Goal: Task Accomplishment & Management: Manage account settings

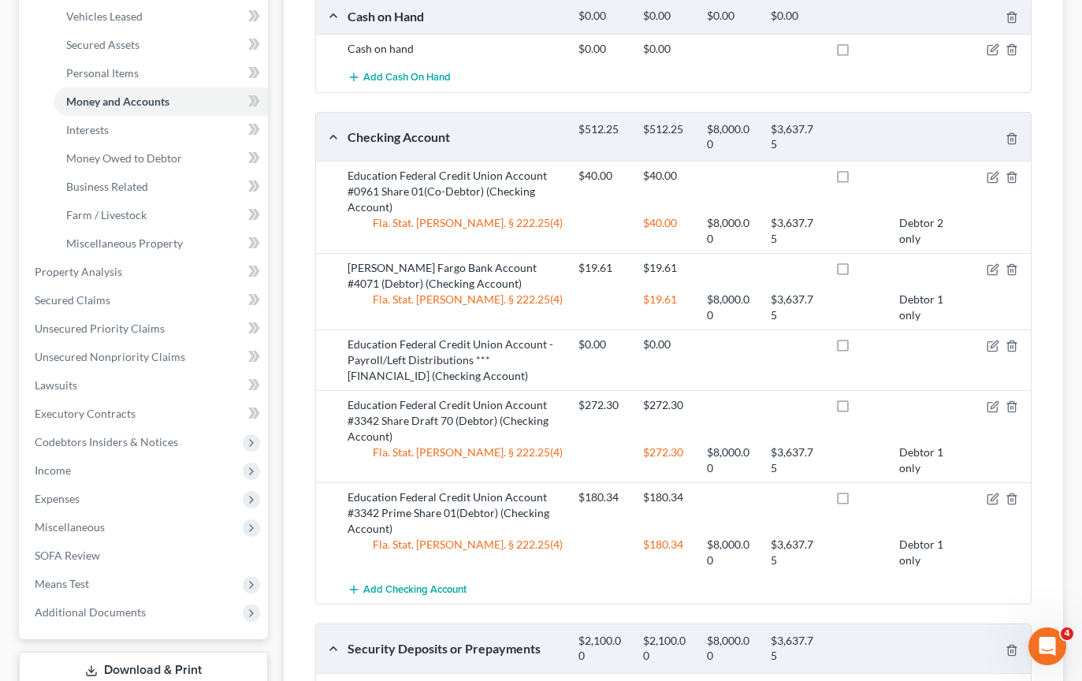
scroll to position [75, 0]
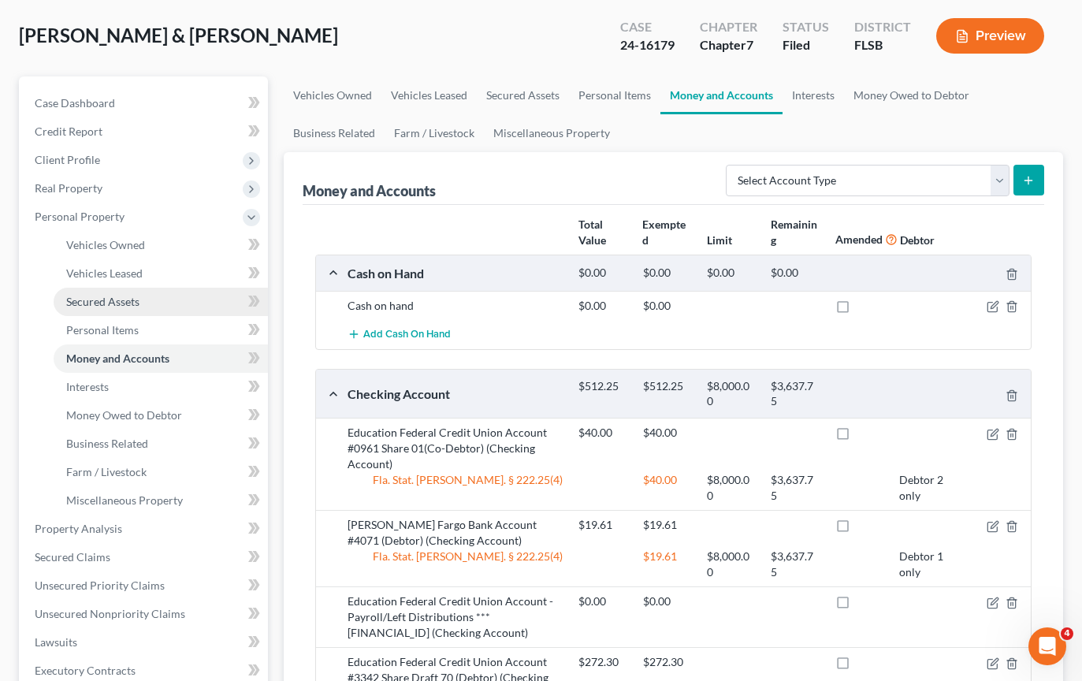
click at [140, 304] on link "Secured Assets" at bounding box center [161, 302] width 214 height 28
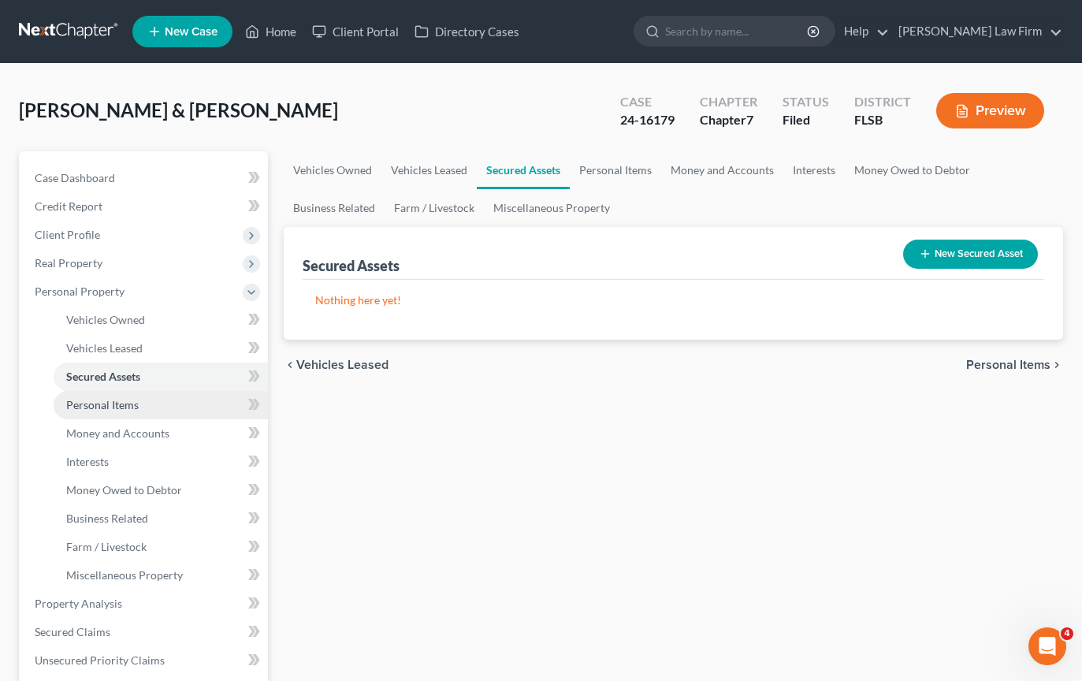
click at [128, 403] on span "Personal Items" at bounding box center [102, 404] width 72 height 13
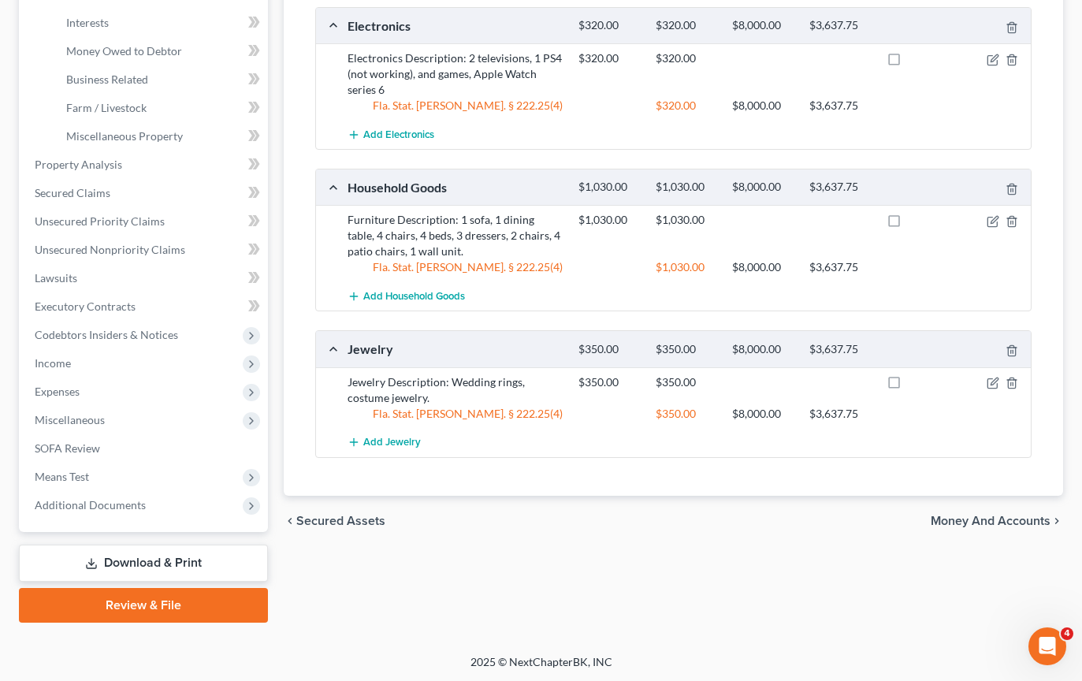
scroll to position [441, 0]
click at [962, 518] on span "Money and Accounts" at bounding box center [991, 519] width 120 height 13
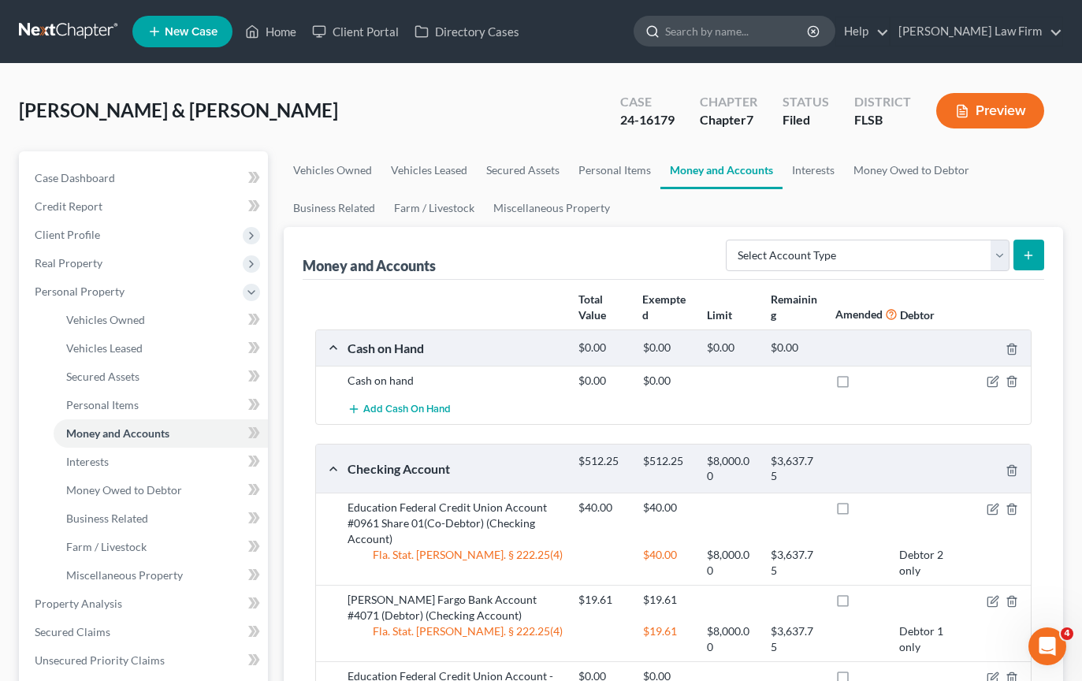
click at [772, 35] on input "search" at bounding box center [737, 31] width 144 height 29
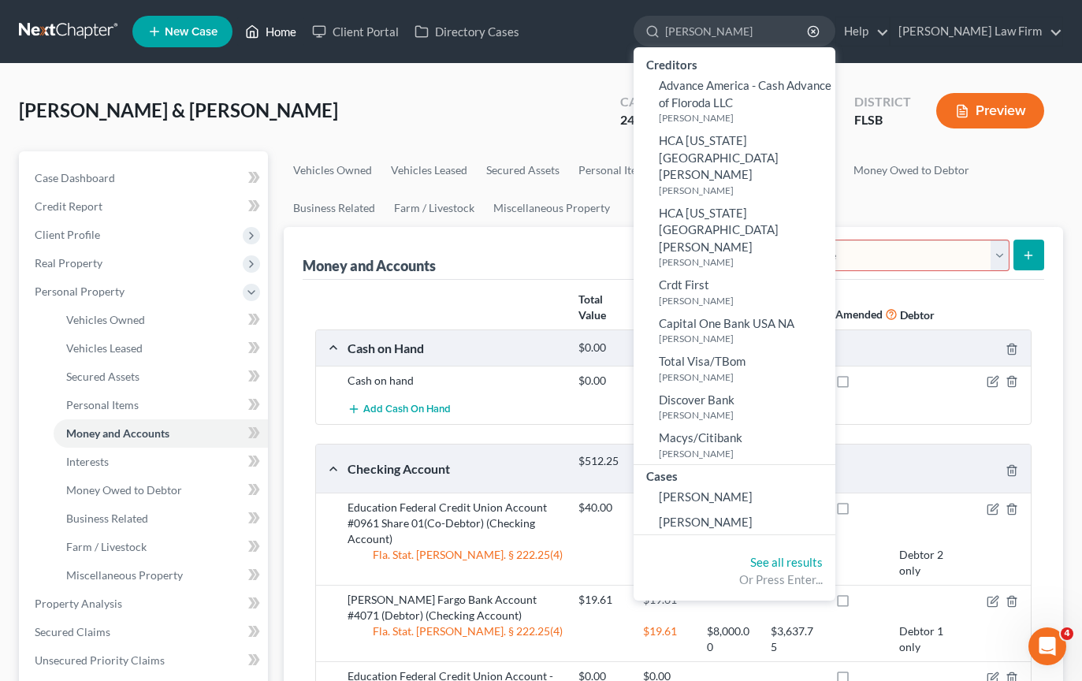
type input "[PERSON_NAME]"
click at [279, 34] on link "Home" at bounding box center [270, 31] width 67 height 28
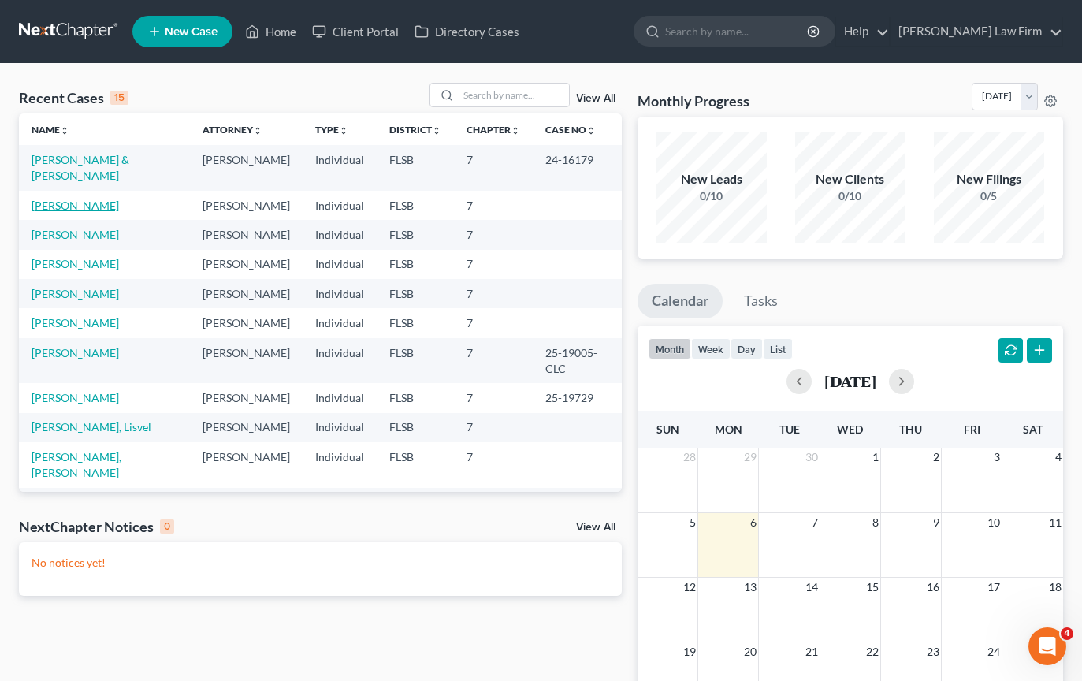
click at [84, 199] on link "[PERSON_NAME]" at bounding box center [75, 205] width 87 height 13
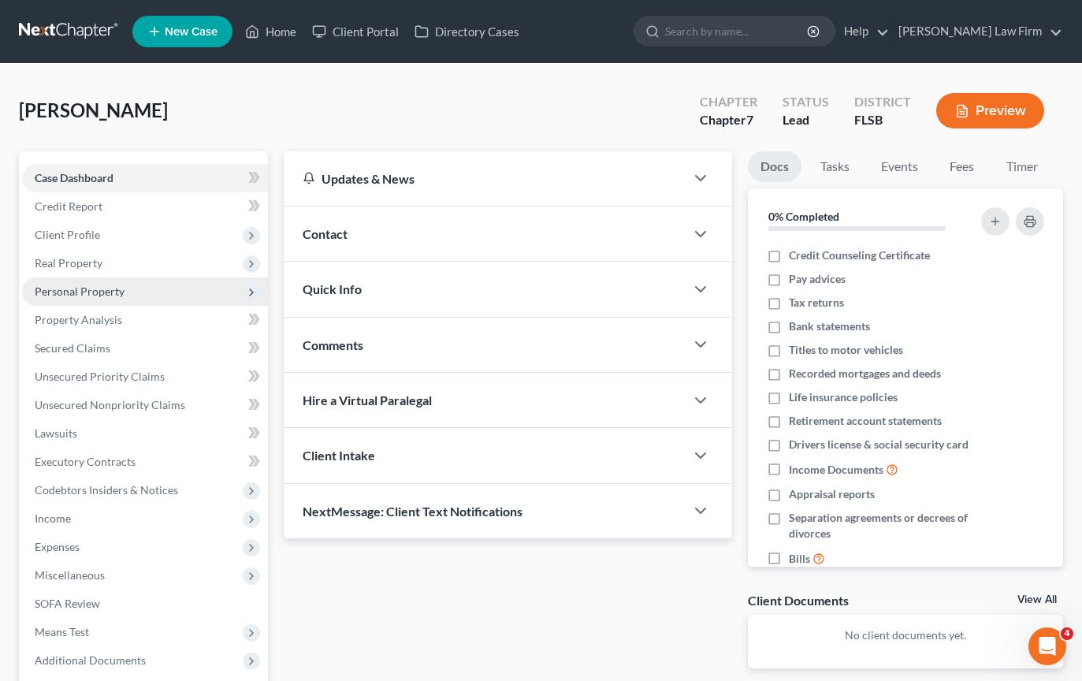
click at [104, 291] on span "Personal Property" at bounding box center [80, 290] width 90 height 13
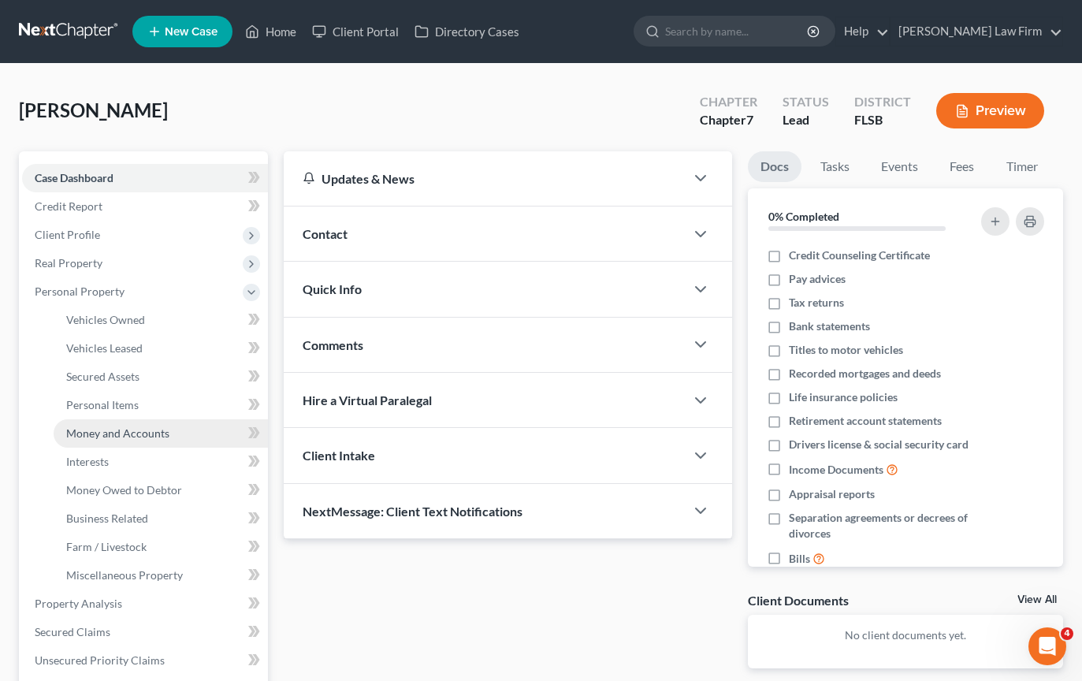
click at [117, 434] on span "Money and Accounts" at bounding box center [117, 432] width 103 height 13
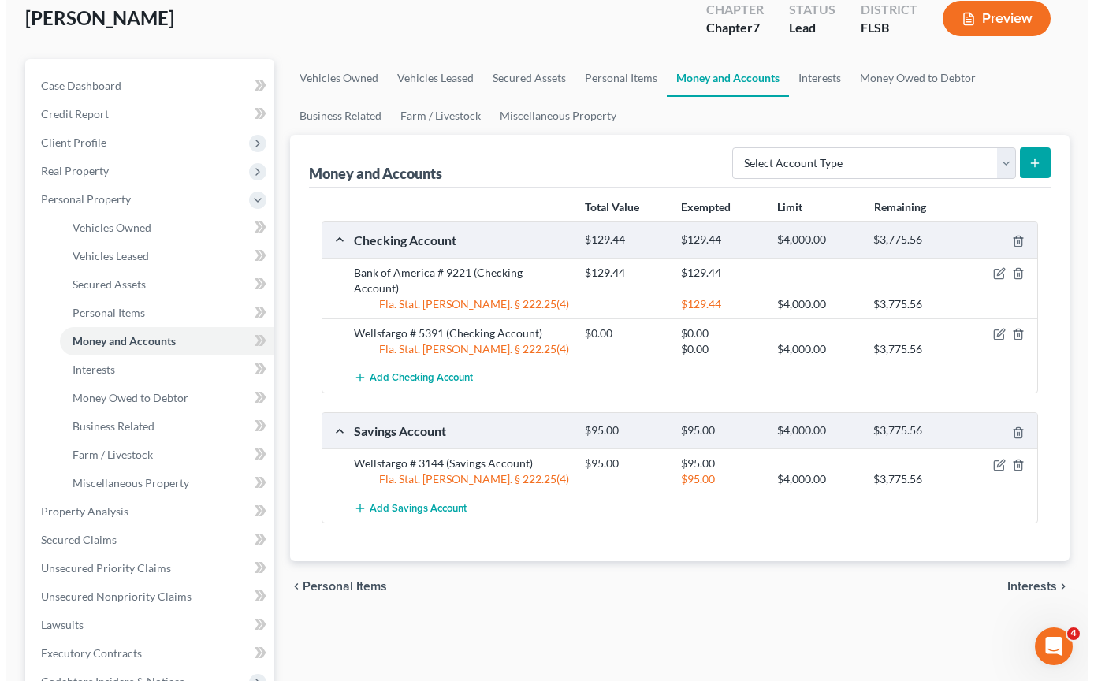
scroll to position [85, 0]
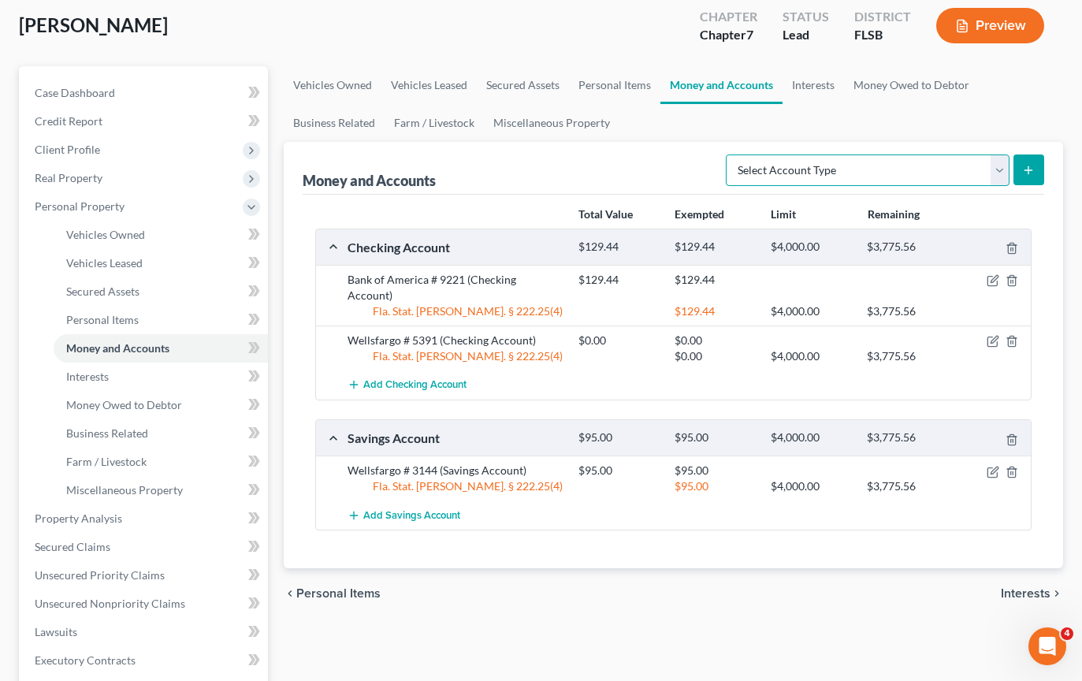
click at [1004, 167] on select "Select Account Type Brokerage Cash on Hand Certificates of Deposit Checking Acc…" at bounding box center [868, 170] width 284 height 32
select select "checking"
click at [1029, 167] on icon "submit" at bounding box center [1028, 170] width 13 height 13
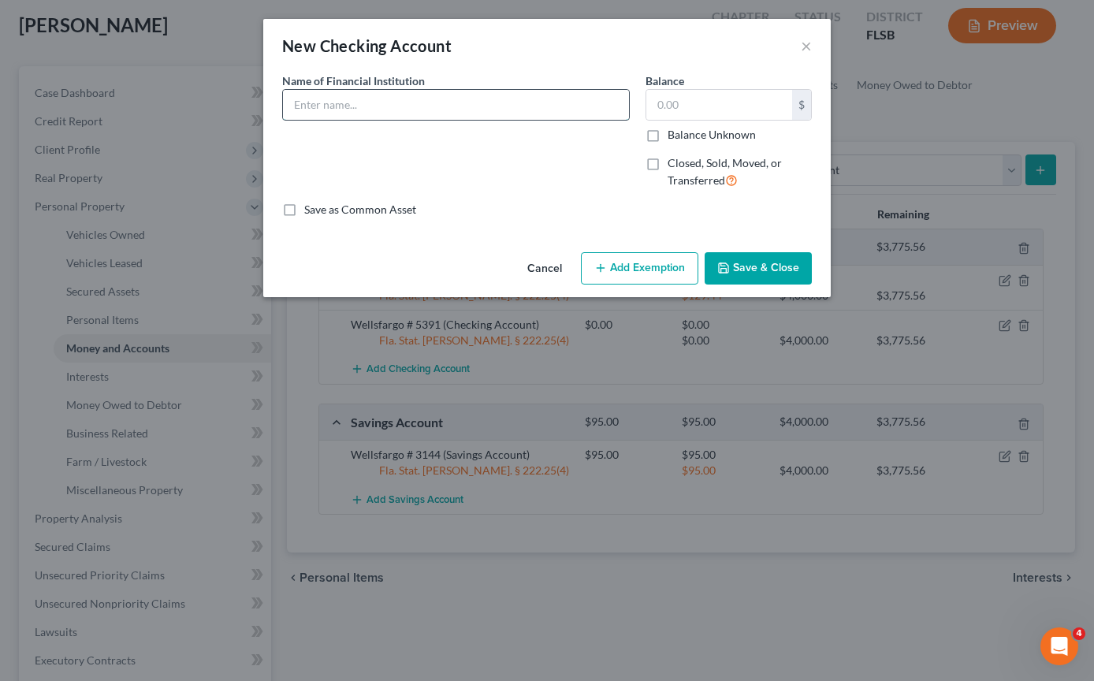
click at [362, 106] on input "text" at bounding box center [456, 105] width 346 height 30
type input "Bank of America # 3701"
click at [690, 98] on input "text" at bounding box center [719, 105] width 146 height 30
type input "91.80"
click at [671, 264] on button "Add Exemption" at bounding box center [639, 268] width 117 height 33
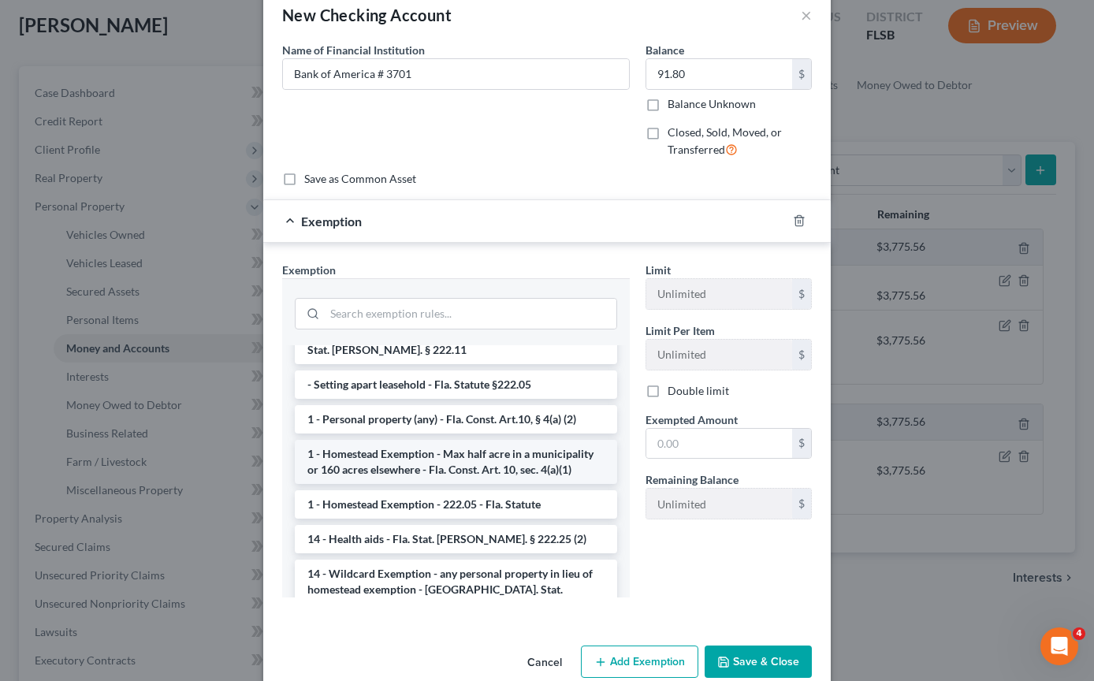
scroll to position [178, 0]
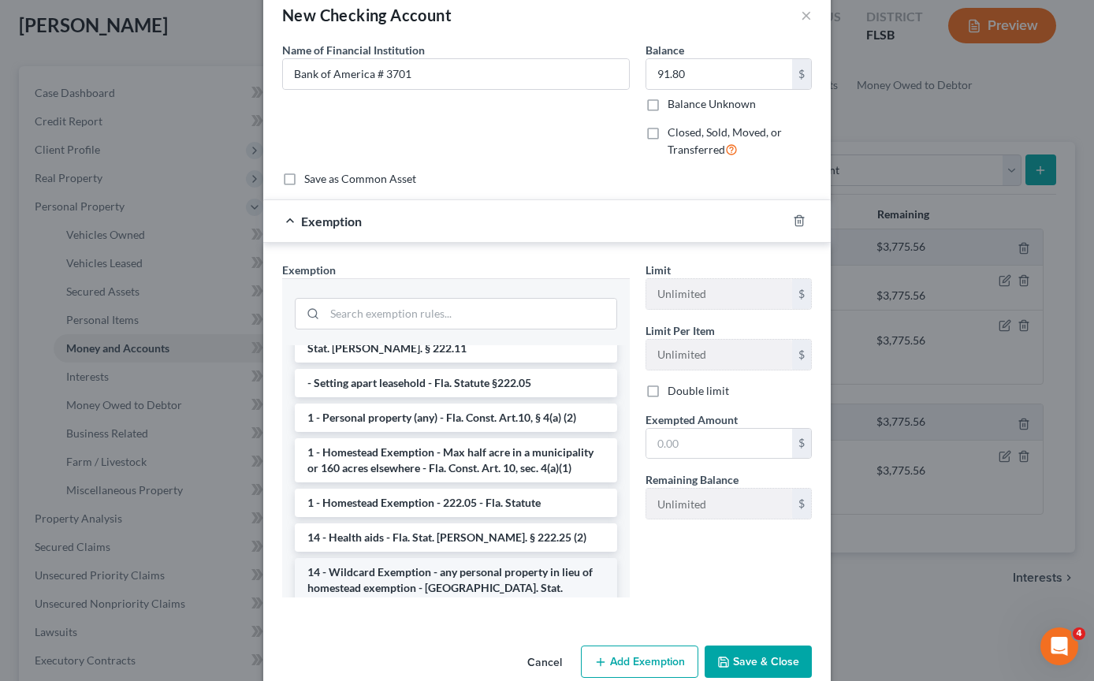
click at [399, 568] on li "14 - Wildcard Exemption - any personal property in lieu of homestead exemption …" at bounding box center [456, 588] width 322 height 60
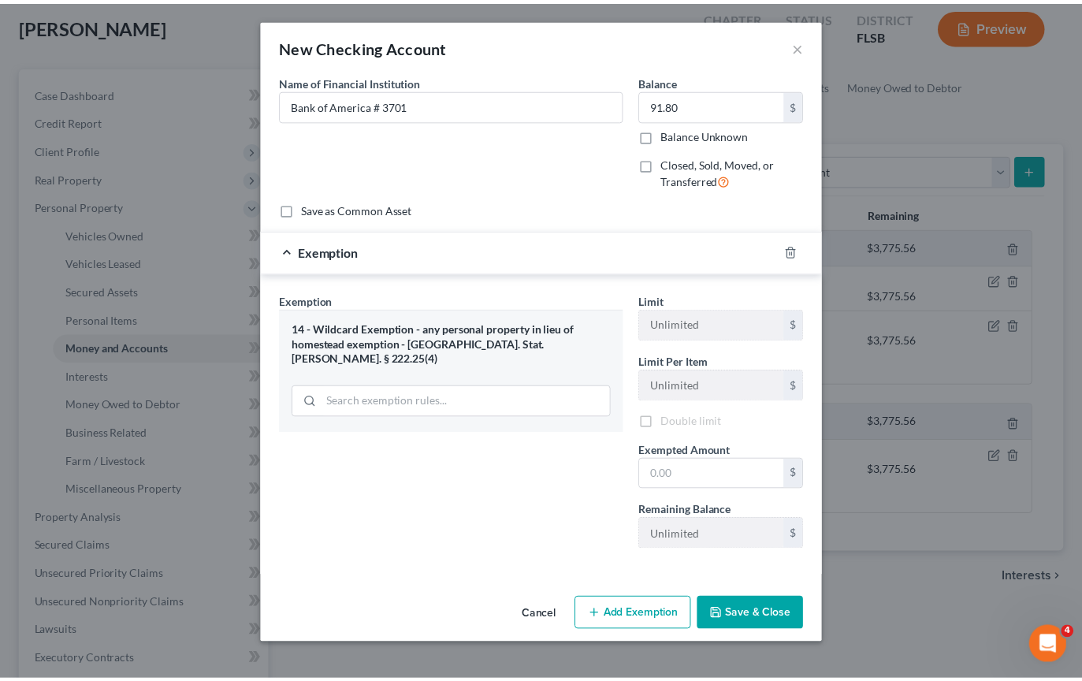
scroll to position [0, 0]
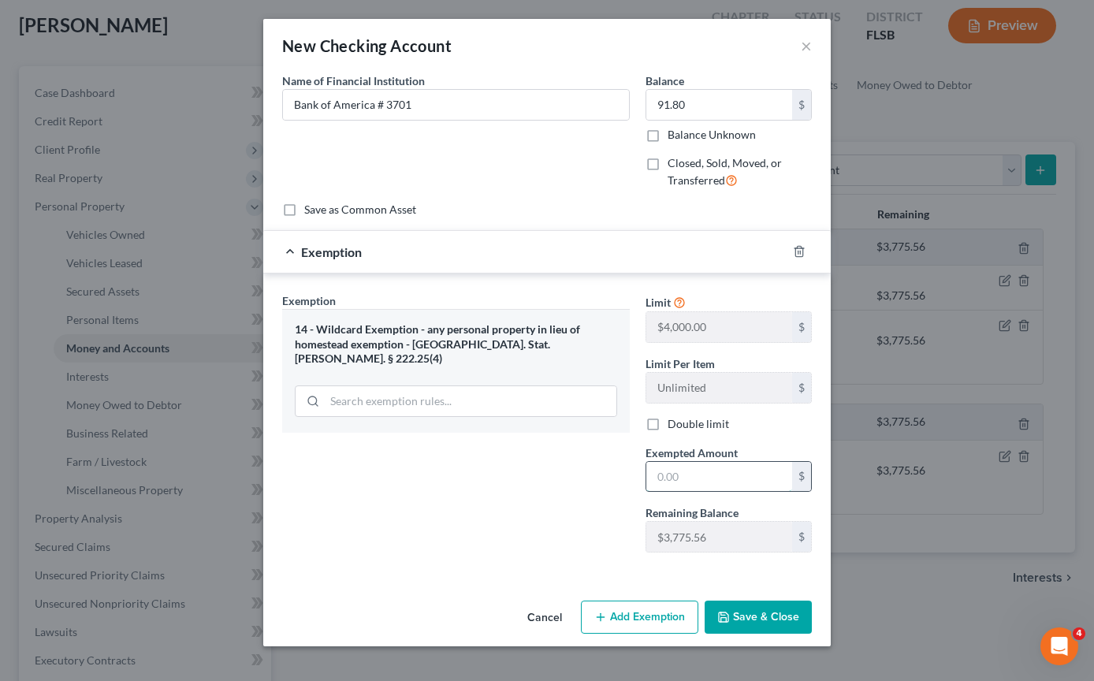
click at [691, 481] on input "text" at bounding box center [719, 477] width 146 height 30
type input "91.80"
click at [768, 619] on button "Save & Close" at bounding box center [757, 616] width 107 height 33
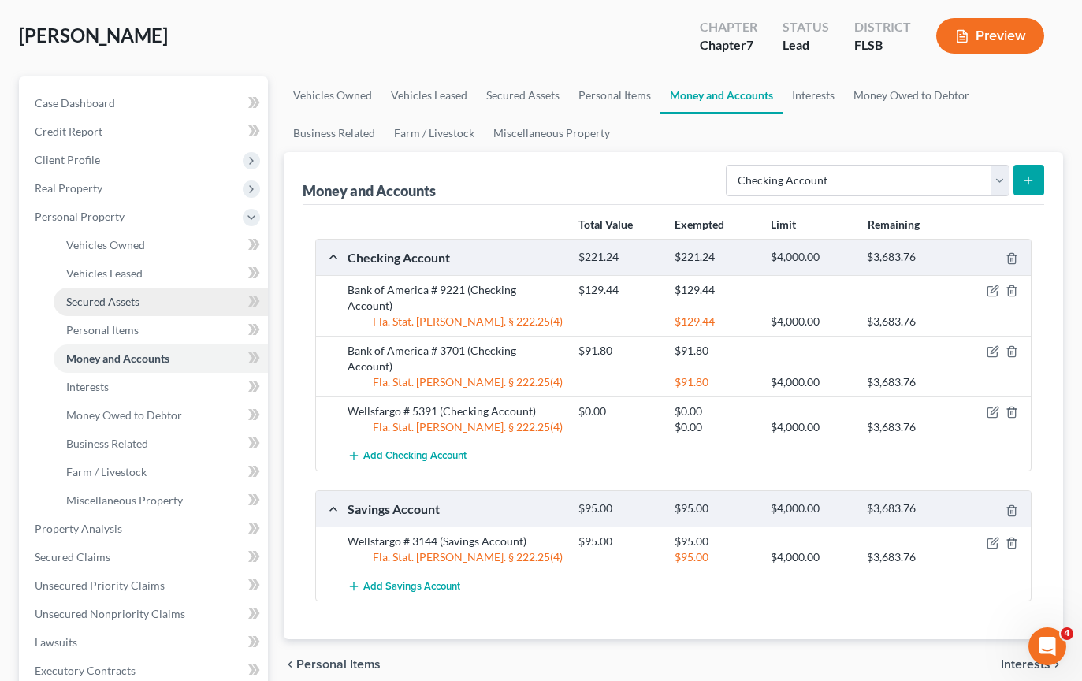
scroll to position [71, 0]
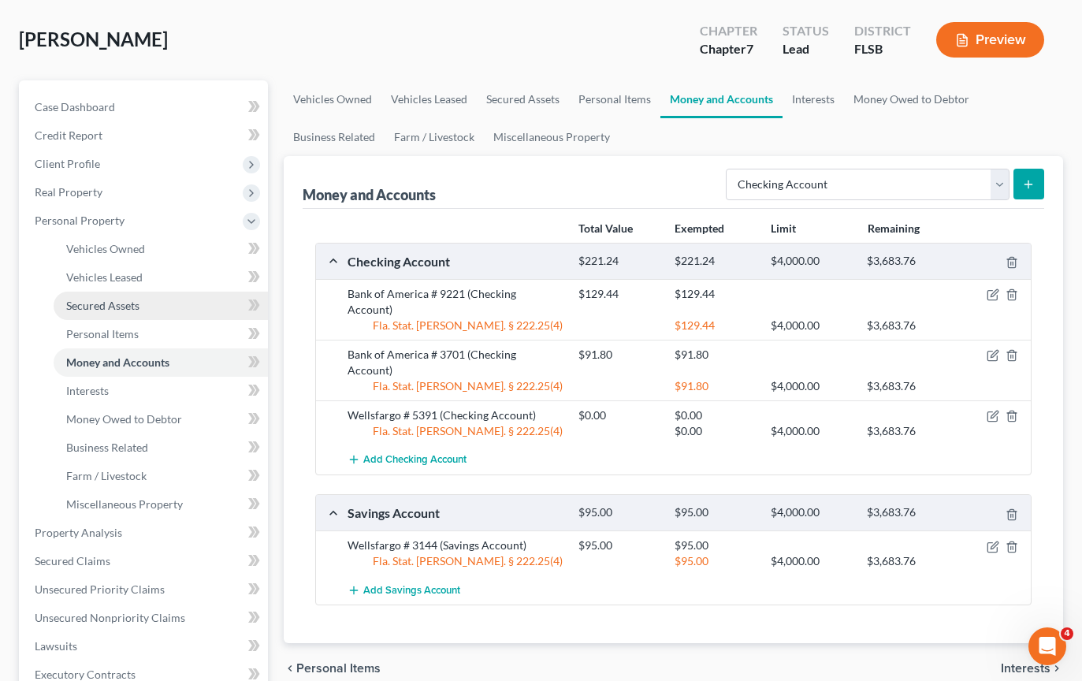
click at [91, 302] on span "Secured Assets" at bounding box center [102, 305] width 73 height 13
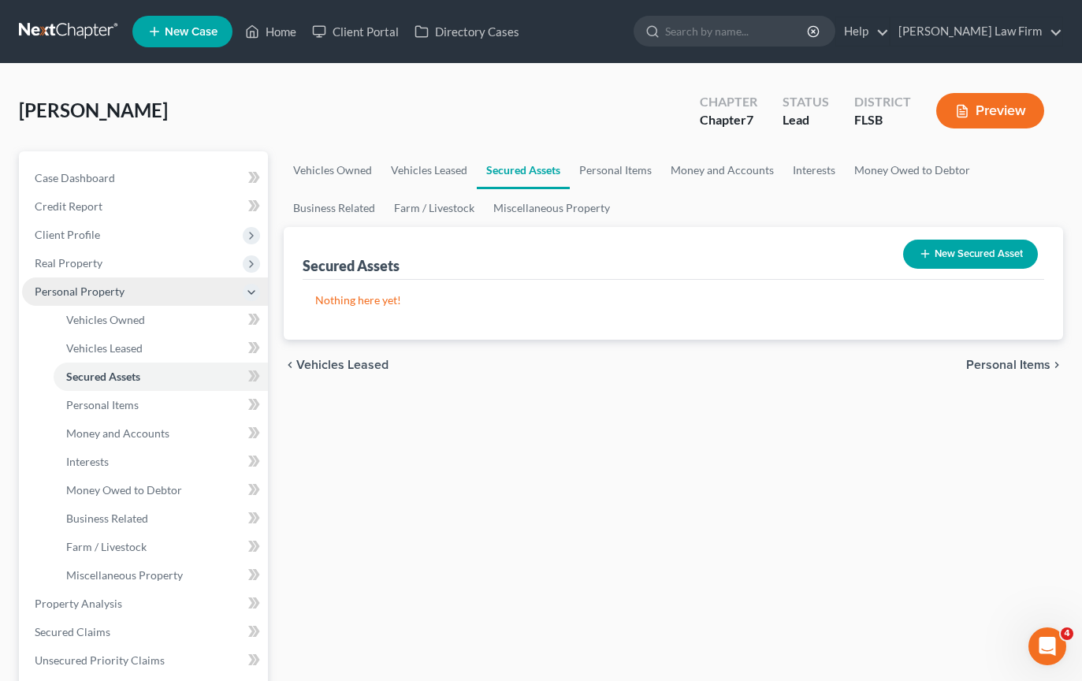
click at [73, 292] on span "Personal Property" at bounding box center [80, 290] width 90 height 13
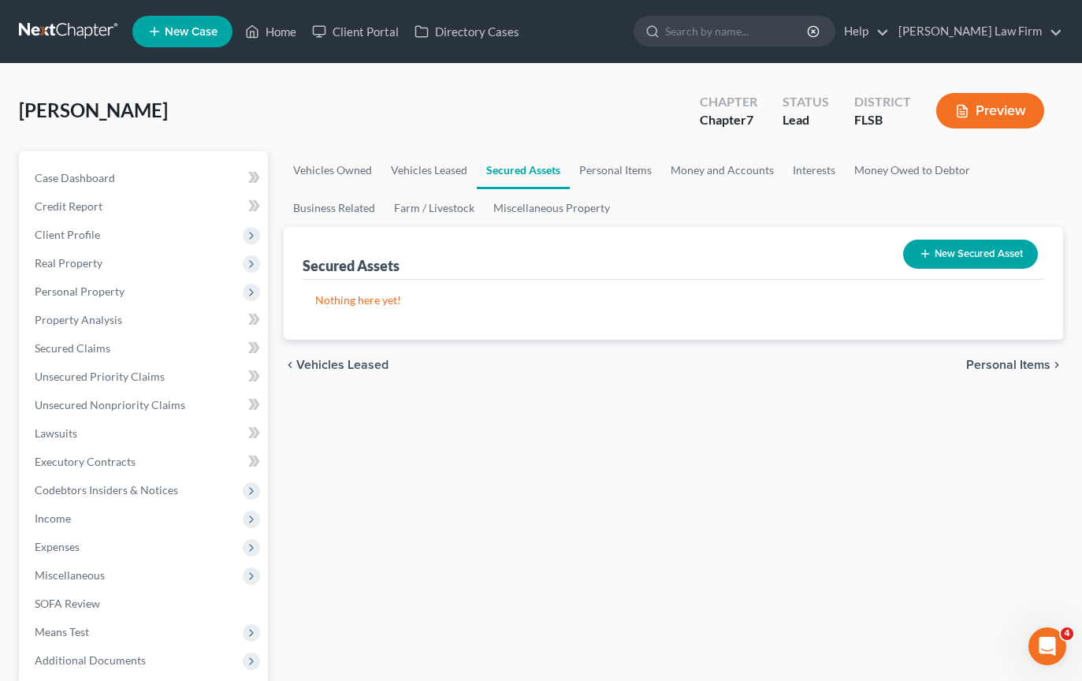
click at [1011, 363] on span "Personal Items" at bounding box center [1008, 365] width 84 height 13
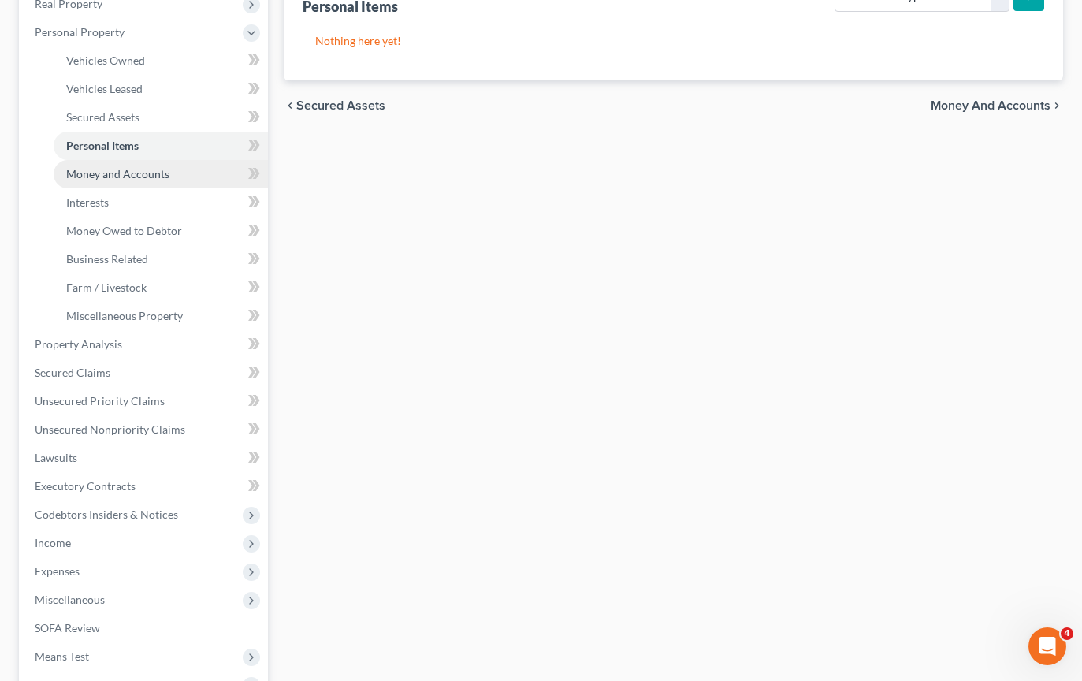
scroll to position [286, 0]
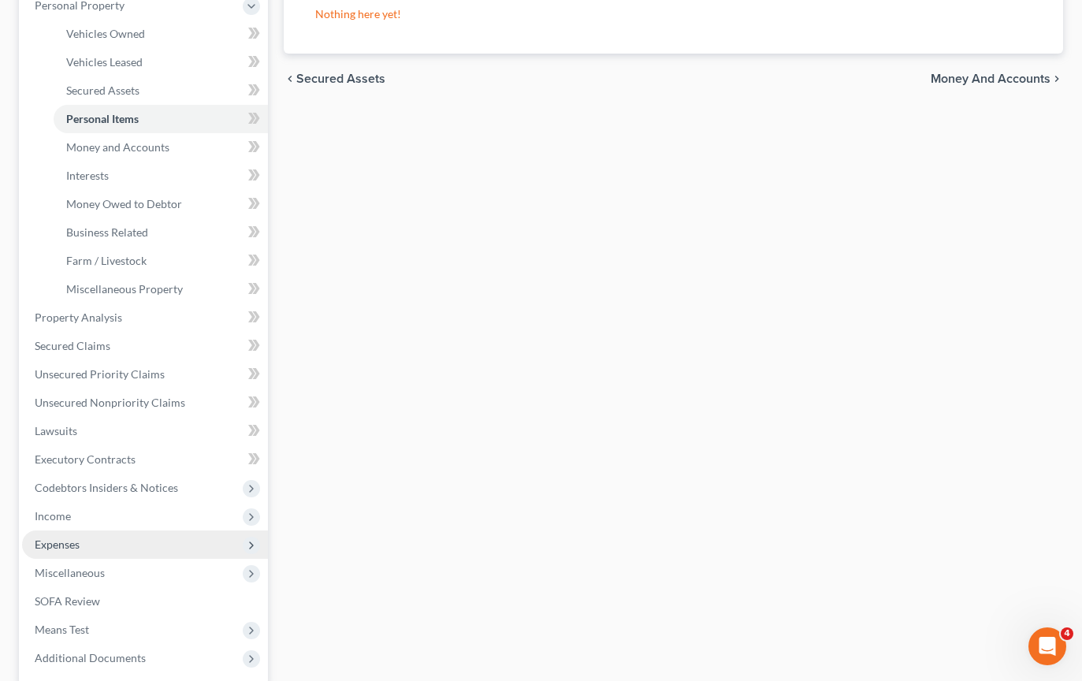
click at [63, 543] on span "Expenses" at bounding box center [57, 543] width 45 height 13
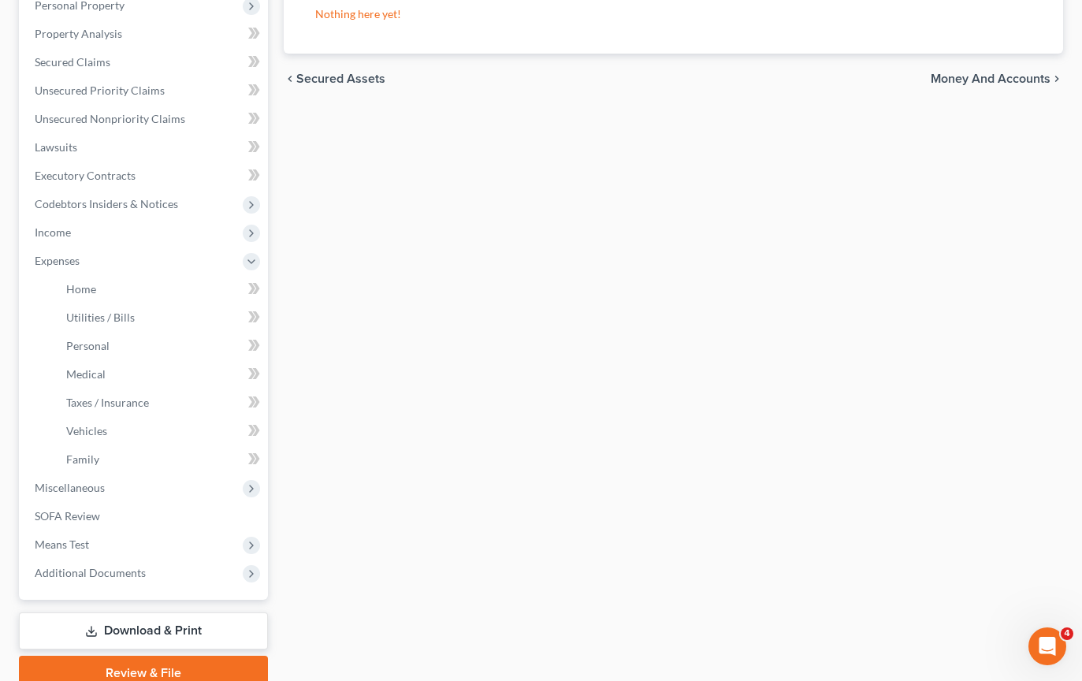
click at [87, 303] on li "Utilities / Bills" at bounding box center [161, 317] width 214 height 28
click at [87, 300] on link "Home" at bounding box center [161, 289] width 214 height 28
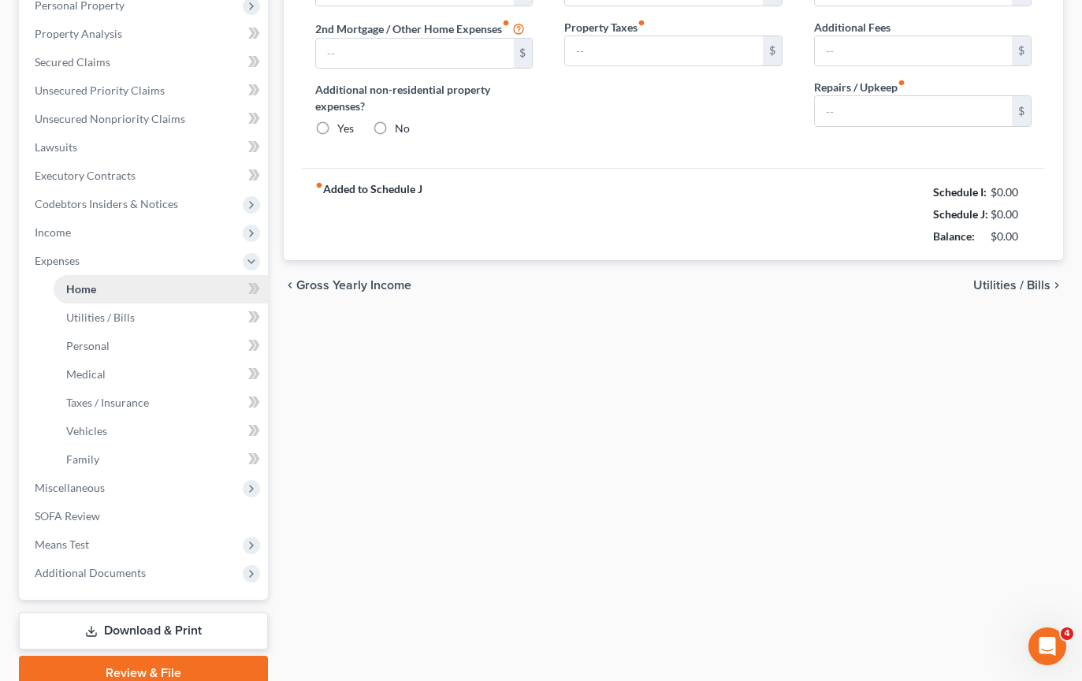
type input "0.00"
radio input "true"
type input "0.00"
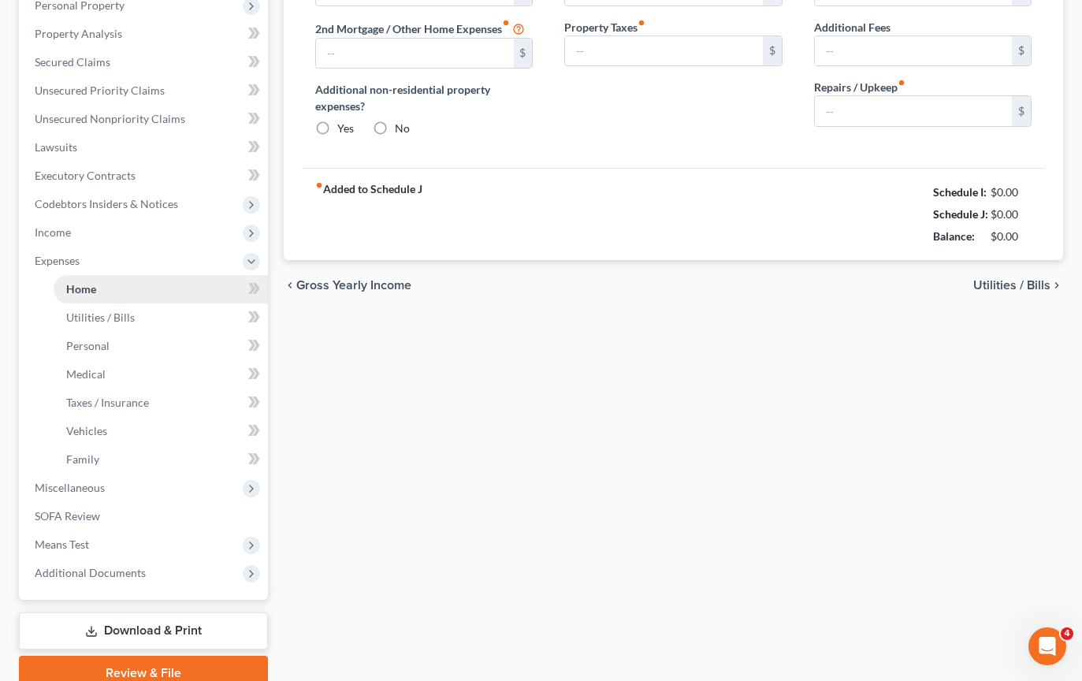
type input "0.00"
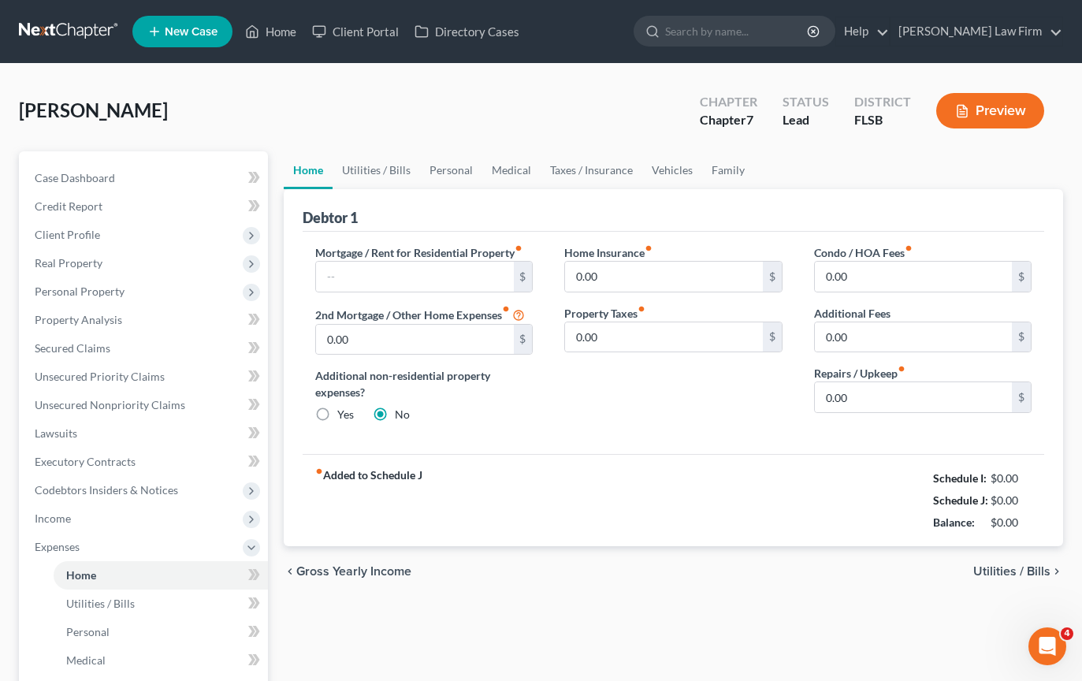
click at [1013, 571] on span "Utilities / Bills" at bounding box center [1011, 571] width 77 height 13
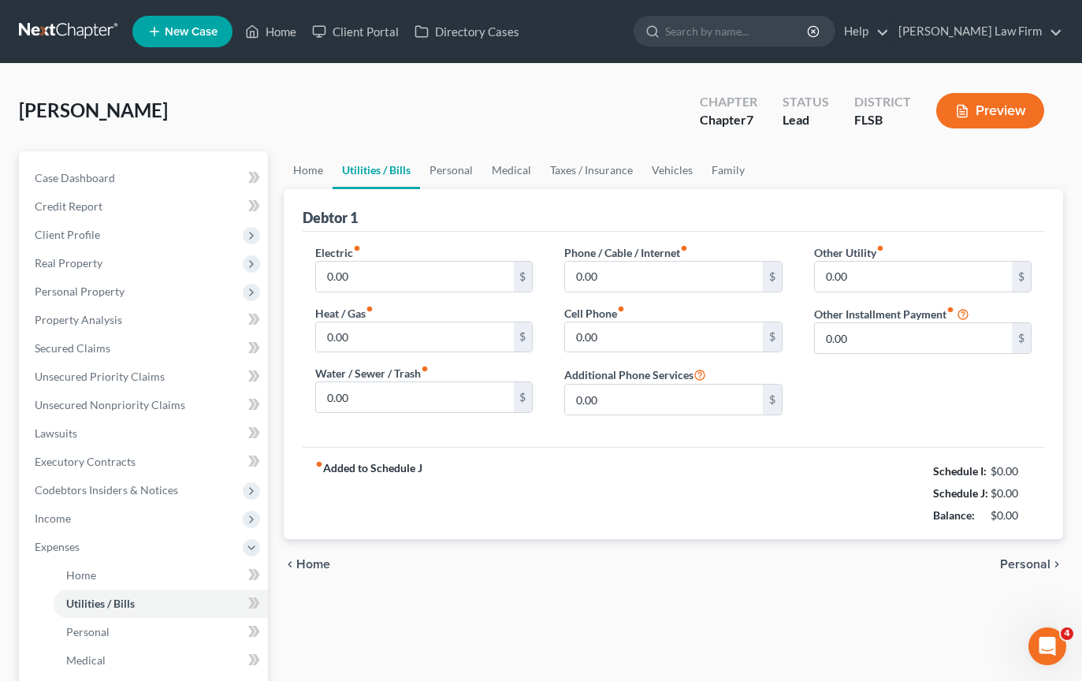
click at [1020, 563] on span "Personal" at bounding box center [1025, 564] width 50 height 13
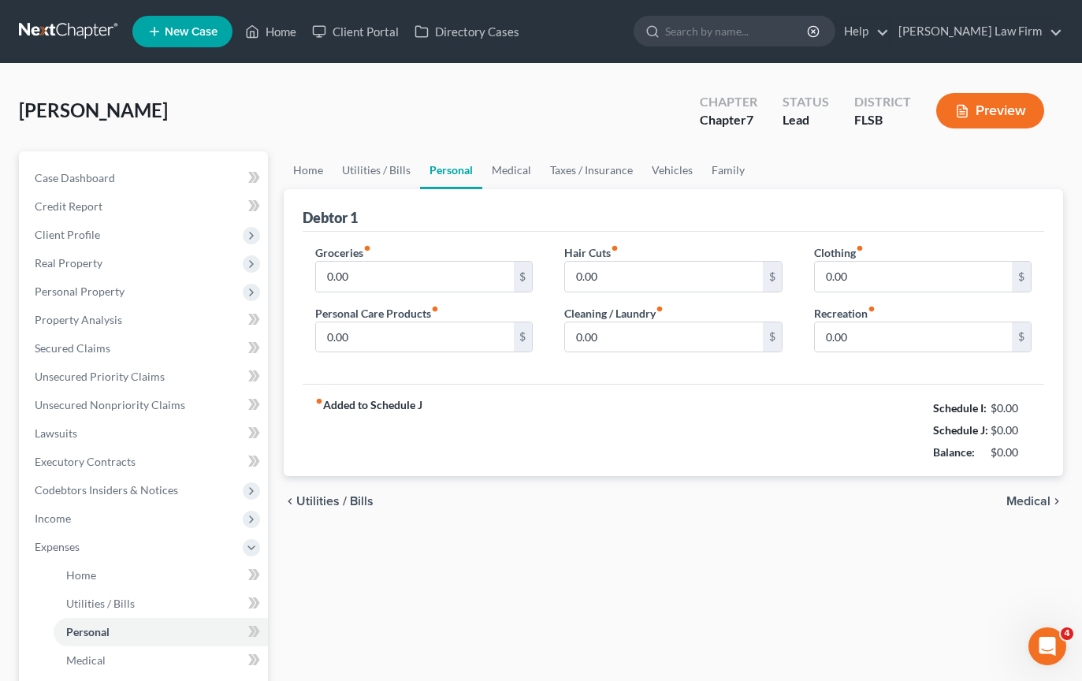
click at [1036, 500] on span "Medical" at bounding box center [1028, 501] width 44 height 13
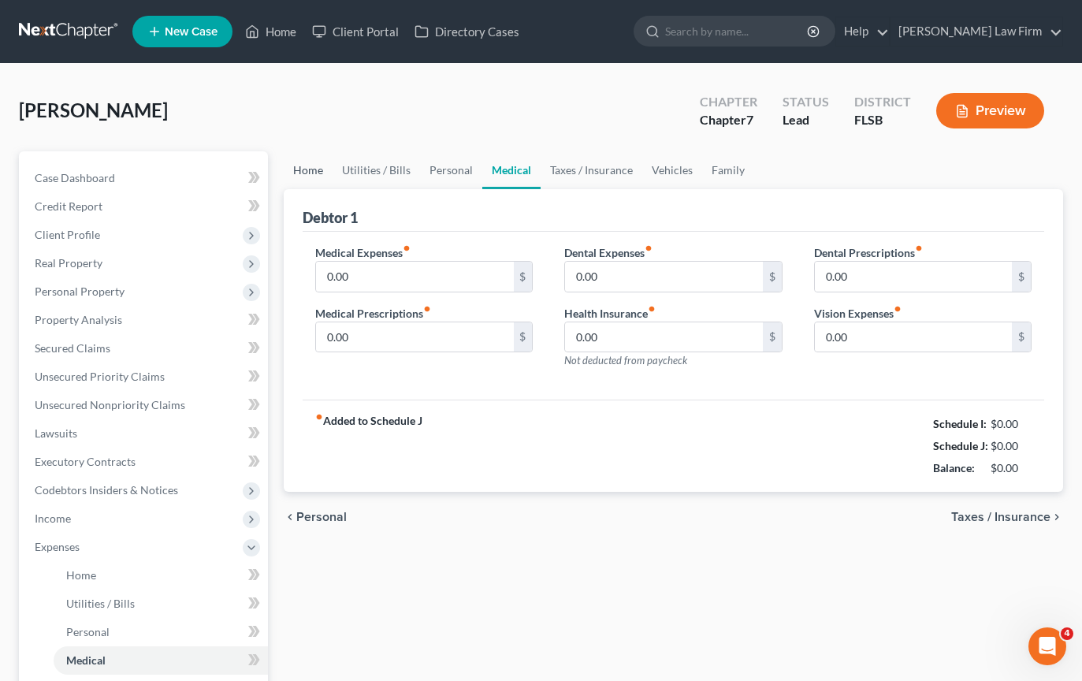
click at [311, 164] on link "Home" at bounding box center [308, 170] width 49 height 38
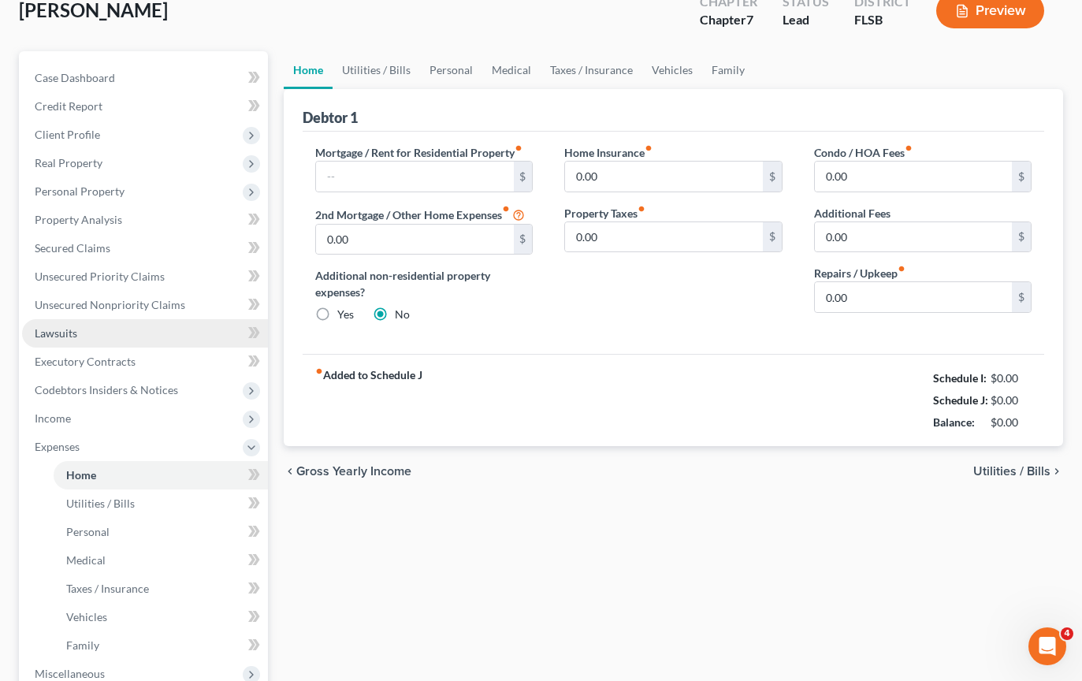
scroll to position [104, 0]
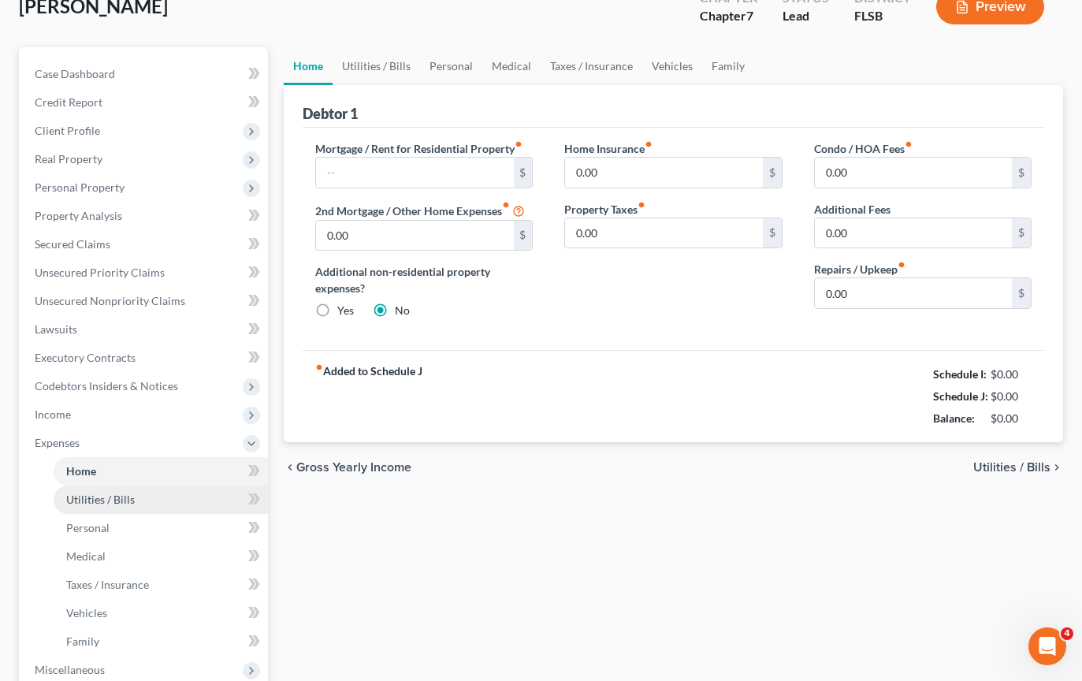
click at [114, 496] on span "Utilities / Bills" at bounding box center [100, 499] width 69 height 13
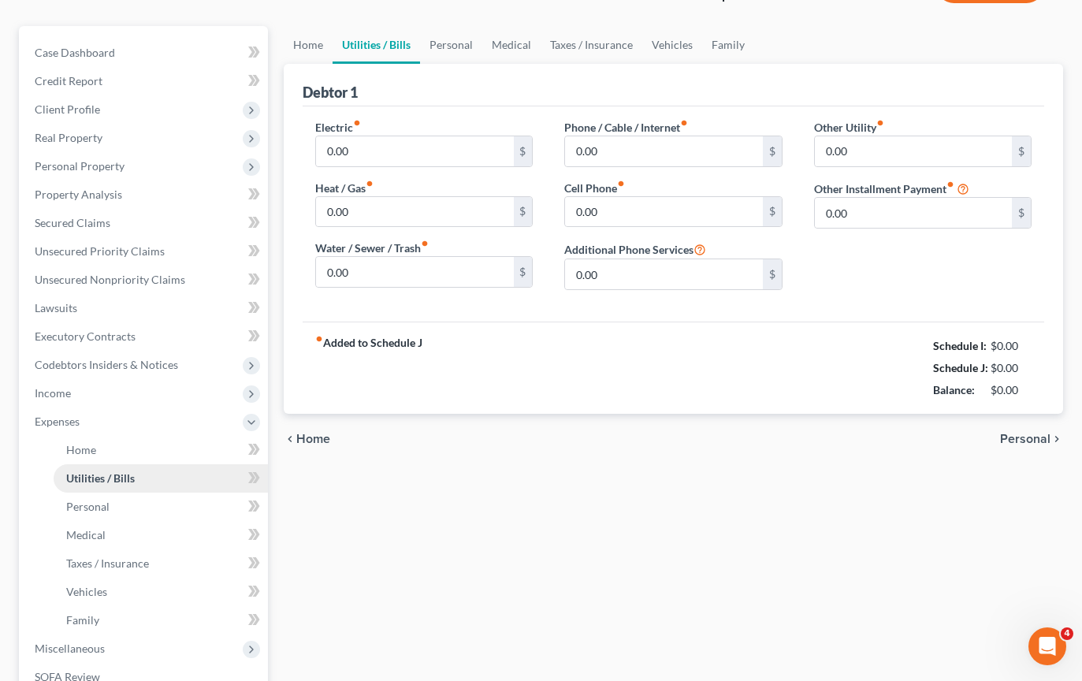
scroll to position [281, 0]
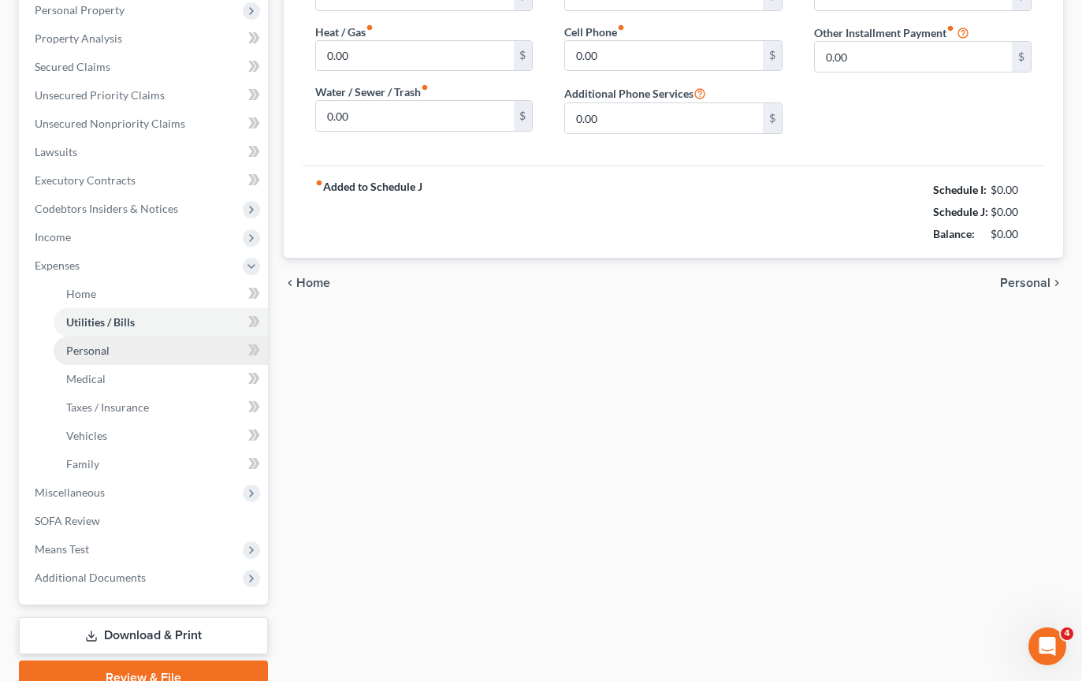
click at [130, 345] on link "Personal" at bounding box center [161, 350] width 214 height 28
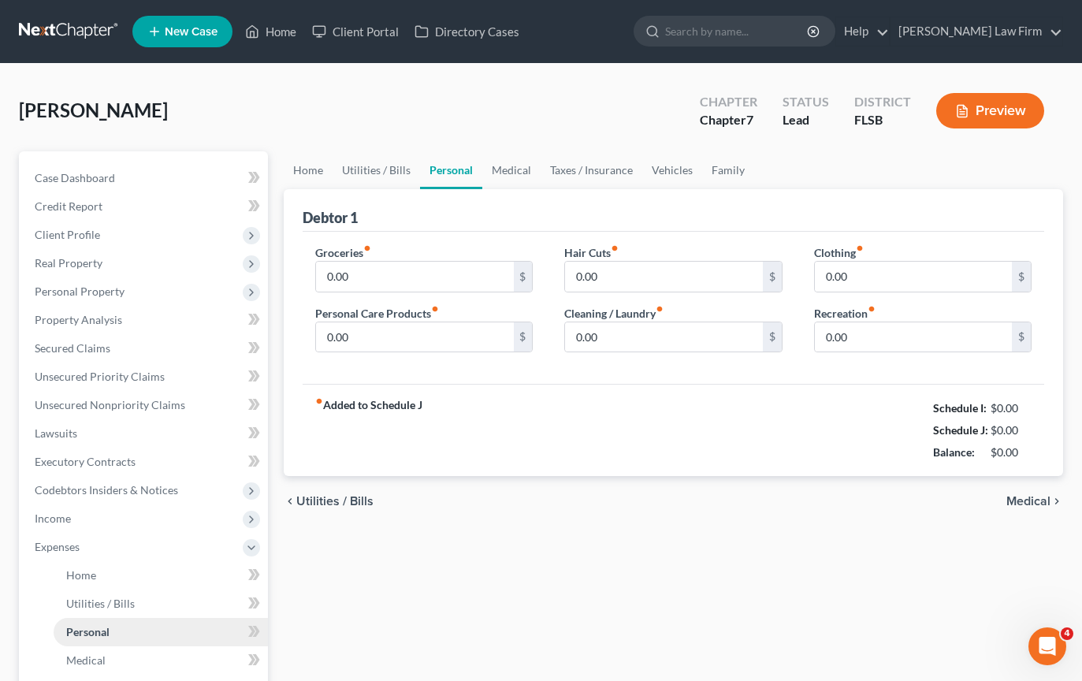
scroll to position [285, 0]
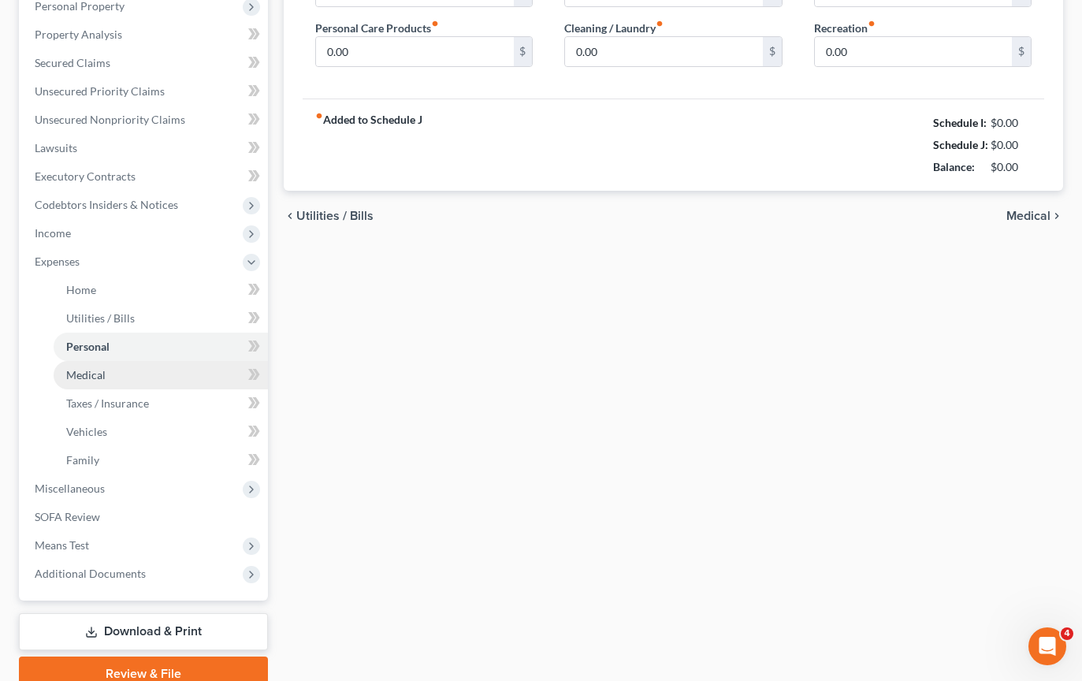
click at [111, 377] on link "Medical" at bounding box center [161, 375] width 214 height 28
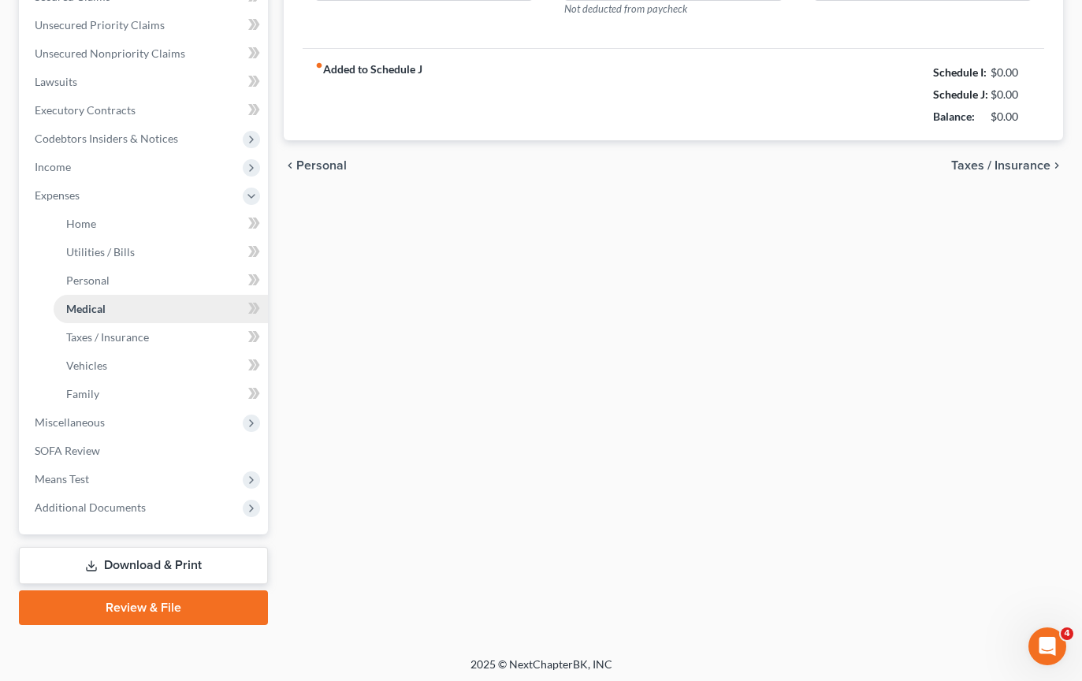
scroll to position [355, 0]
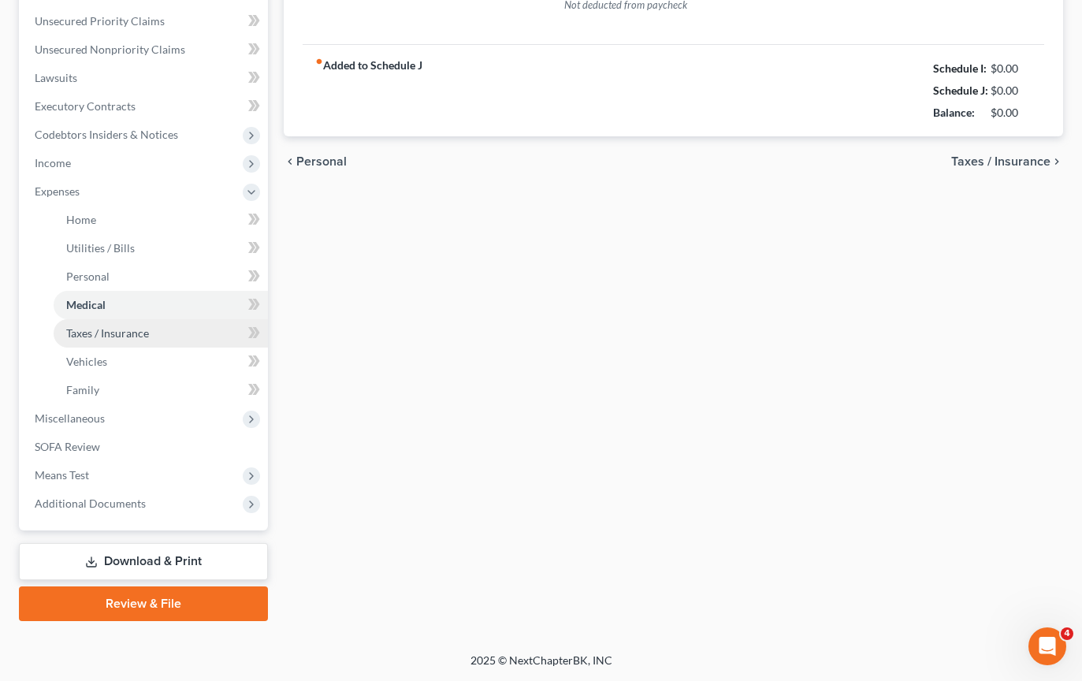
click at [136, 339] on span "Taxes / Insurance" at bounding box center [107, 332] width 83 height 13
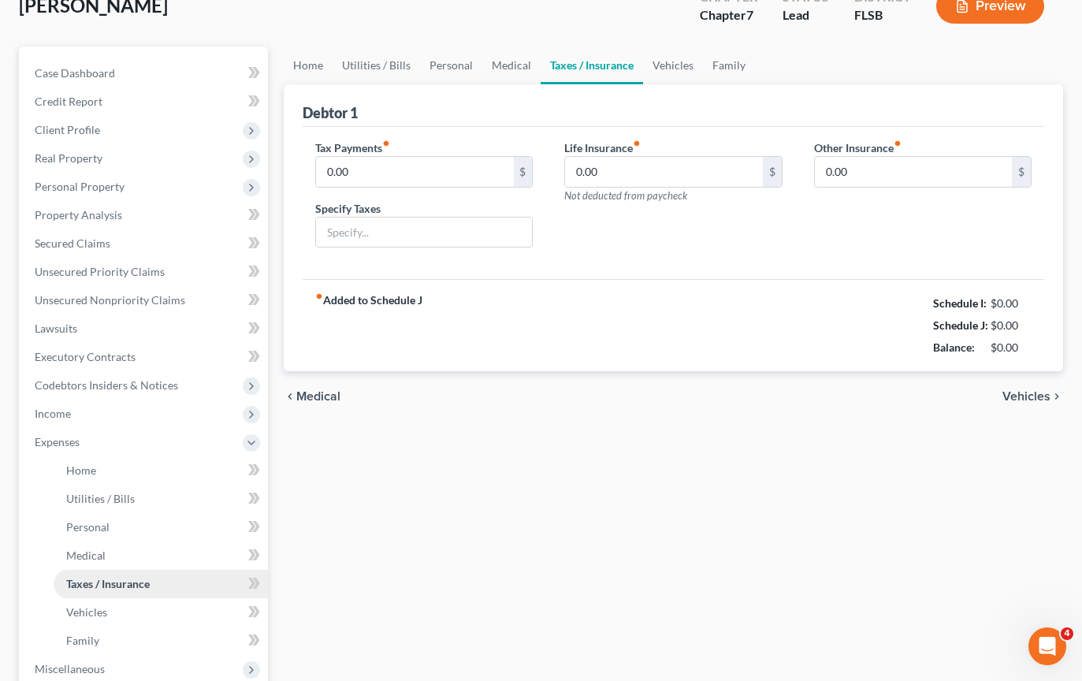
scroll to position [288, 0]
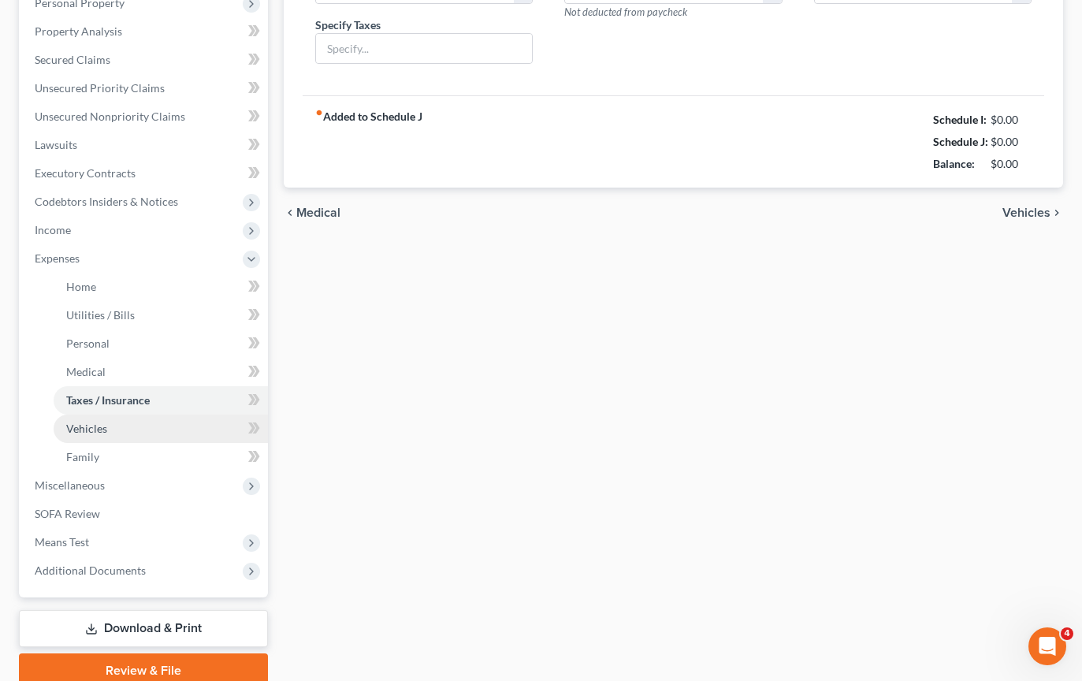
click at [127, 426] on link "Vehicles" at bounding box center [161, 429] width 214 height 28
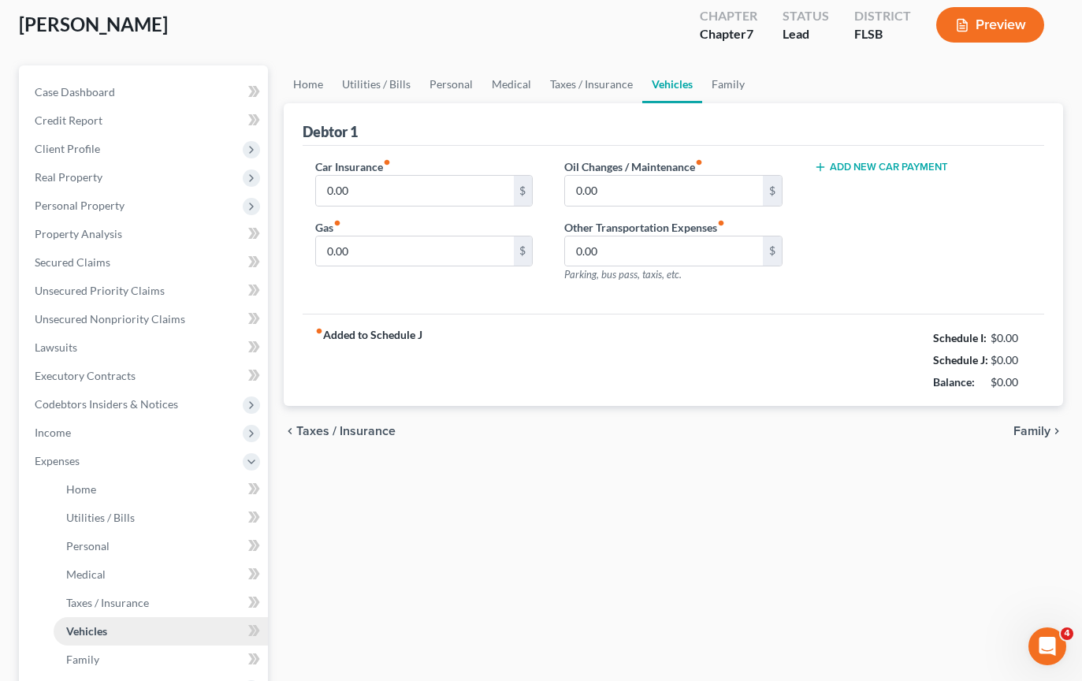
scroll to position [99, 0]
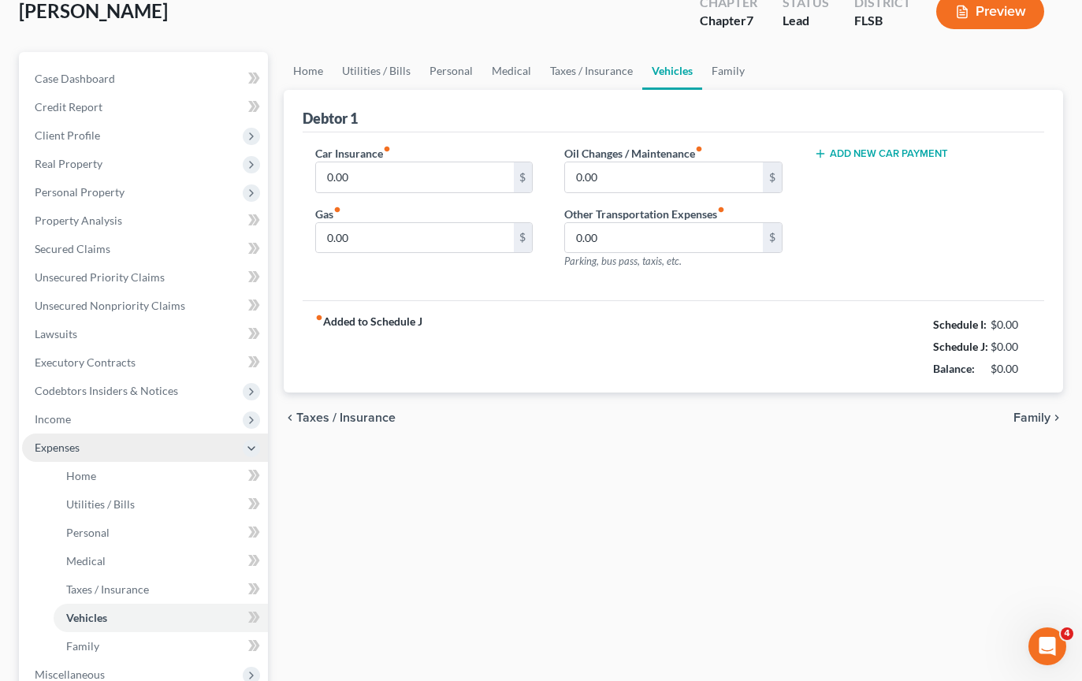
click at [64, 441] on span "Expenses" at bounding box center [57, 447] width 45 height 13
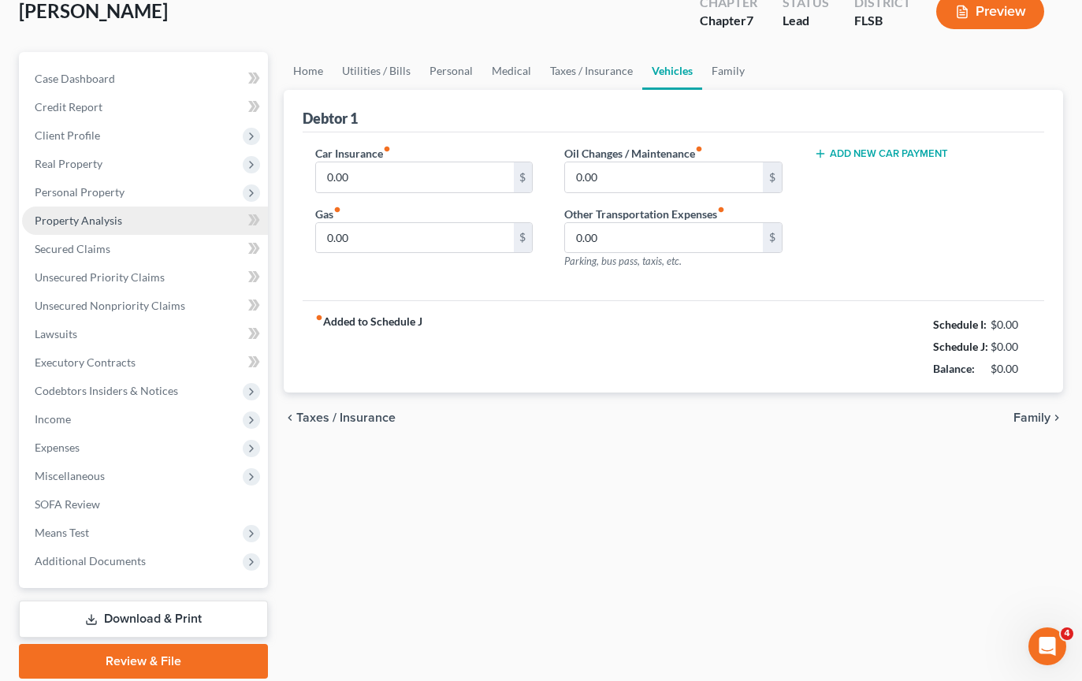
click at [80, 219] on span "Property Analysis" at bounding box center [78, 220] width 87 height 13
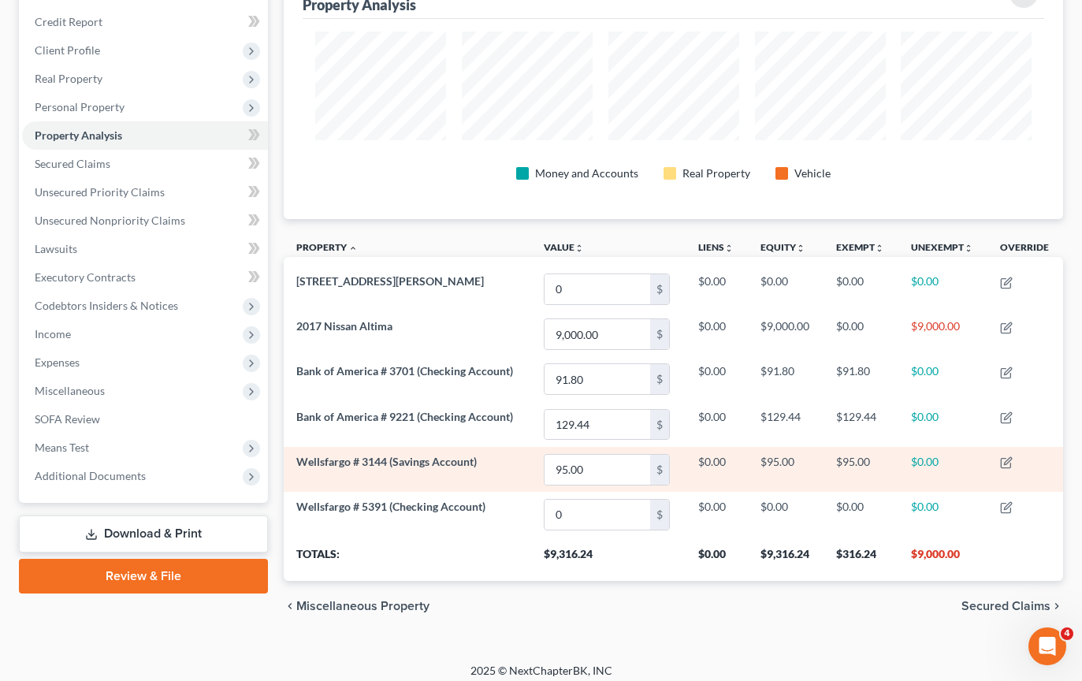
click at [433, 462] on span "Wellsfargo # 3144 (Savings Account)" at bounding box center [386, 461] width 180 height 13
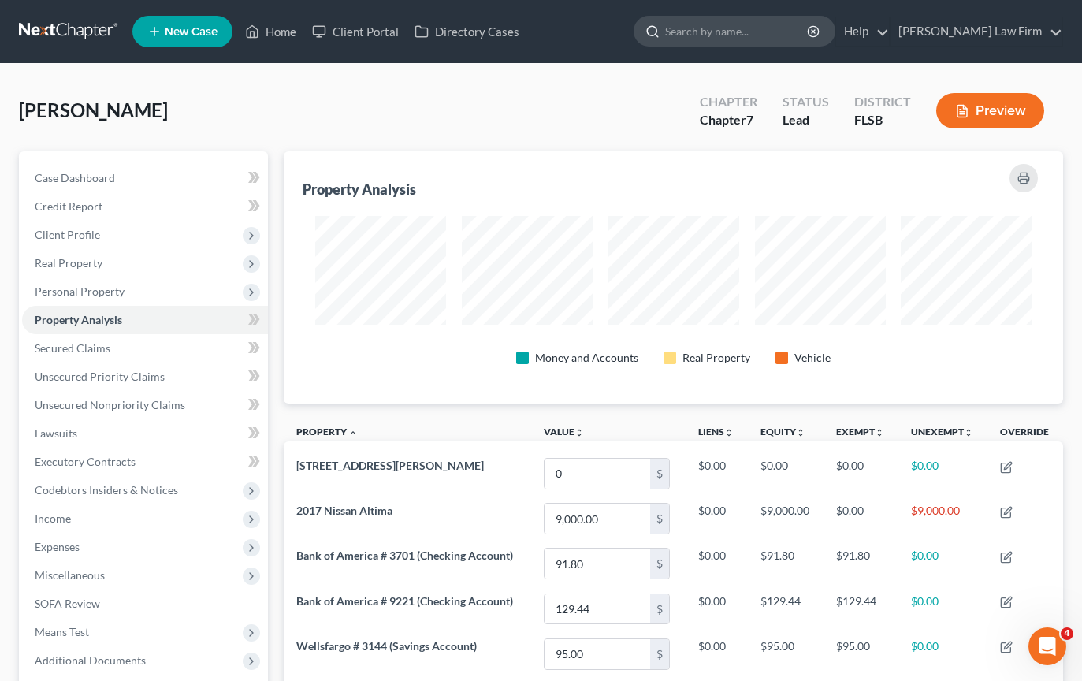
click at [777, 34] on input "search" at bounding box center [737, 31] width 144 height 29
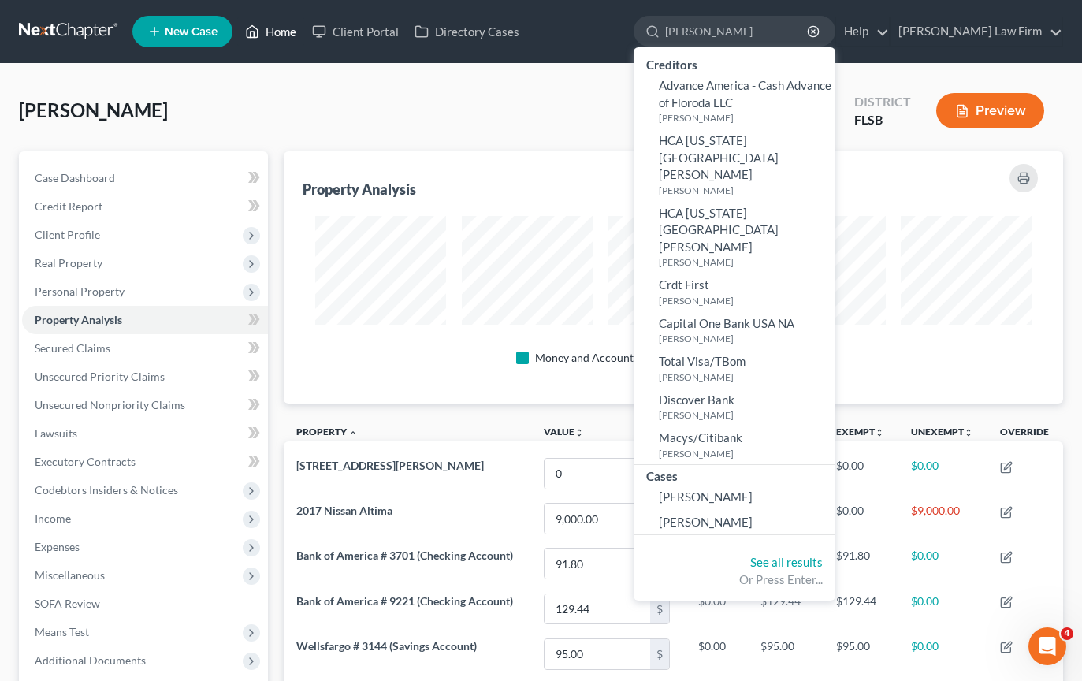
type input "[PERSON_NAME]"
click at [285, 32] on link "Home" at bounding box center [270, 31] width 67 height 28
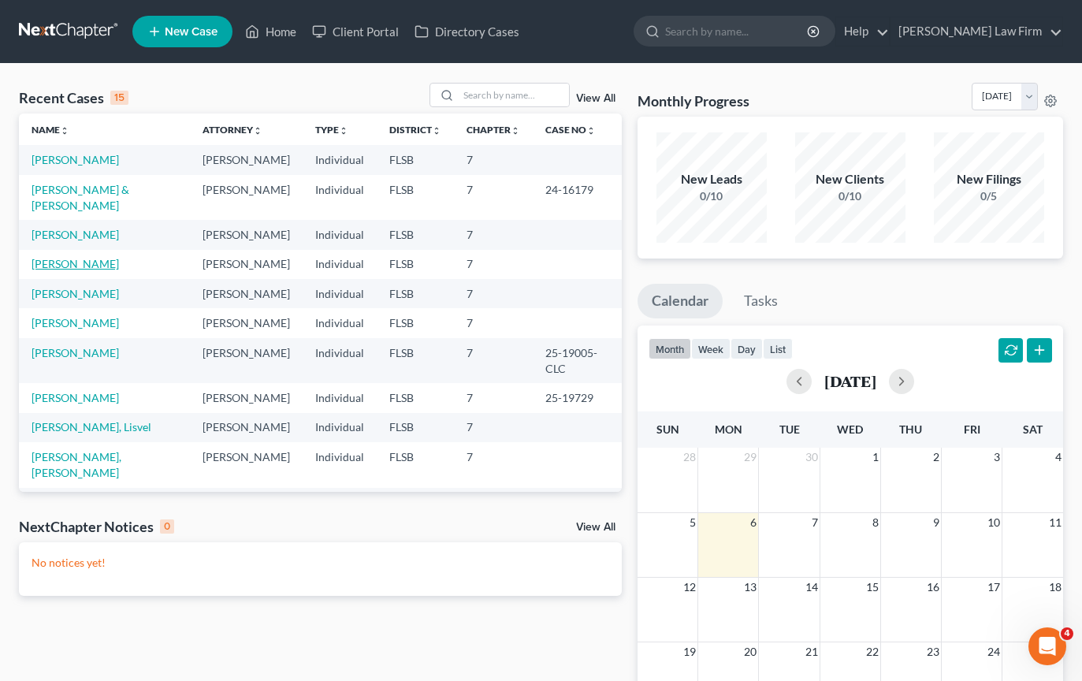
click at [80, 270] on link "[PERSON_NAME]" at bounding box center [75, 263] width 87 height 13
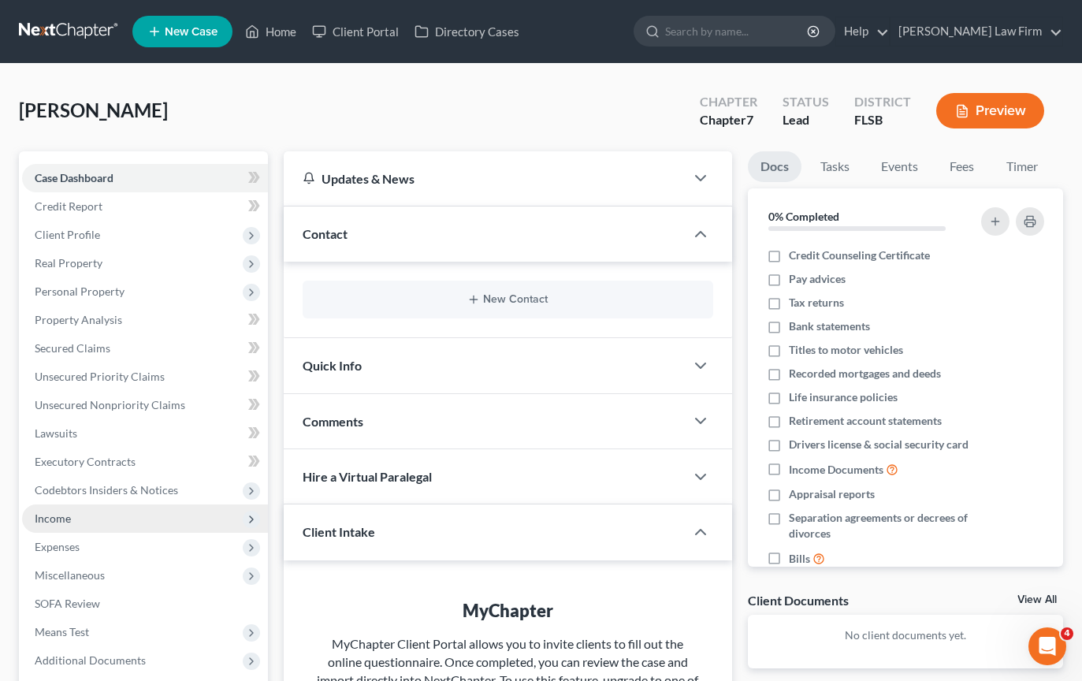
click at [78, 521] on span "Income" at bounding box center [145, 518] width 246 height 28
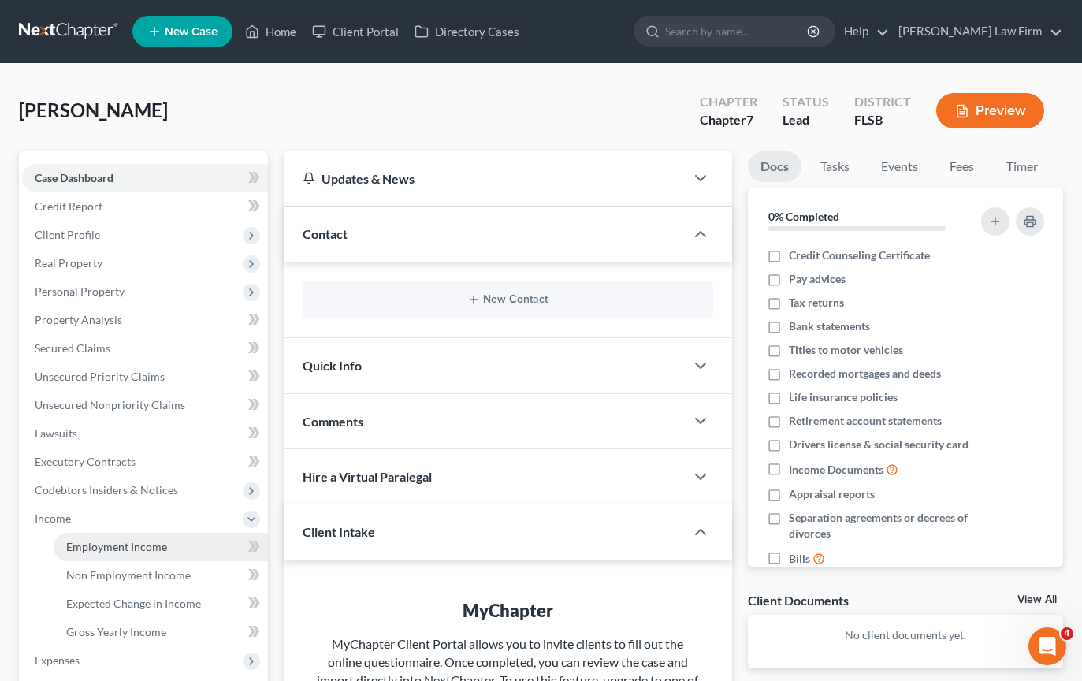
click at [82, 552] on span "Employment Income" at bounding box center [116, 546] width 101 height 13
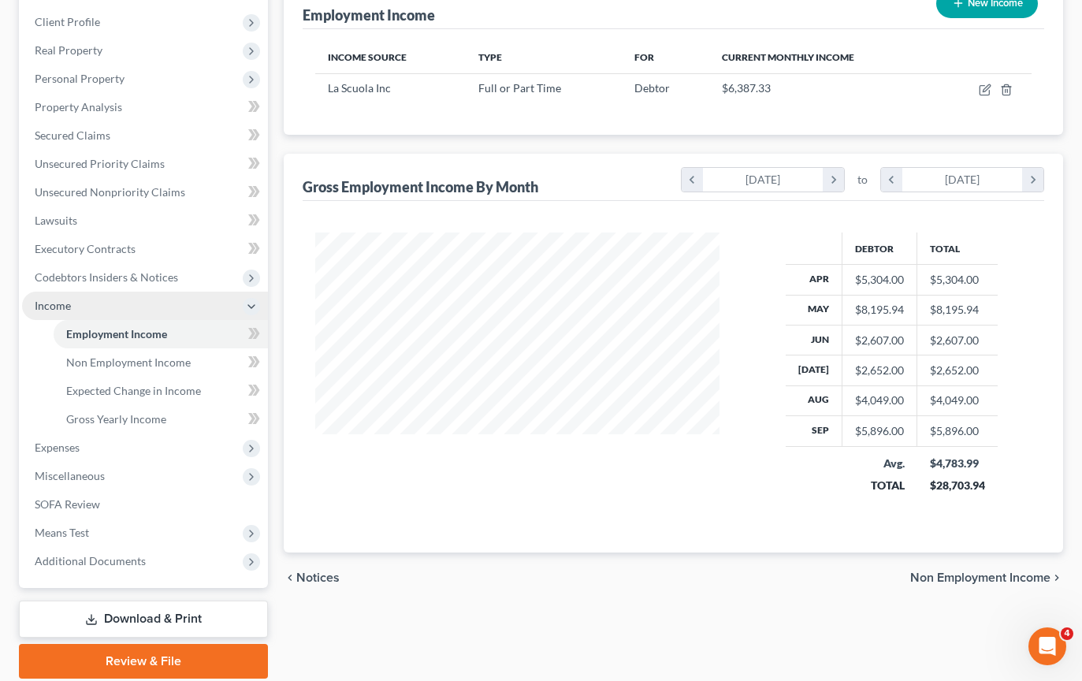
scroll to position [192, 0]
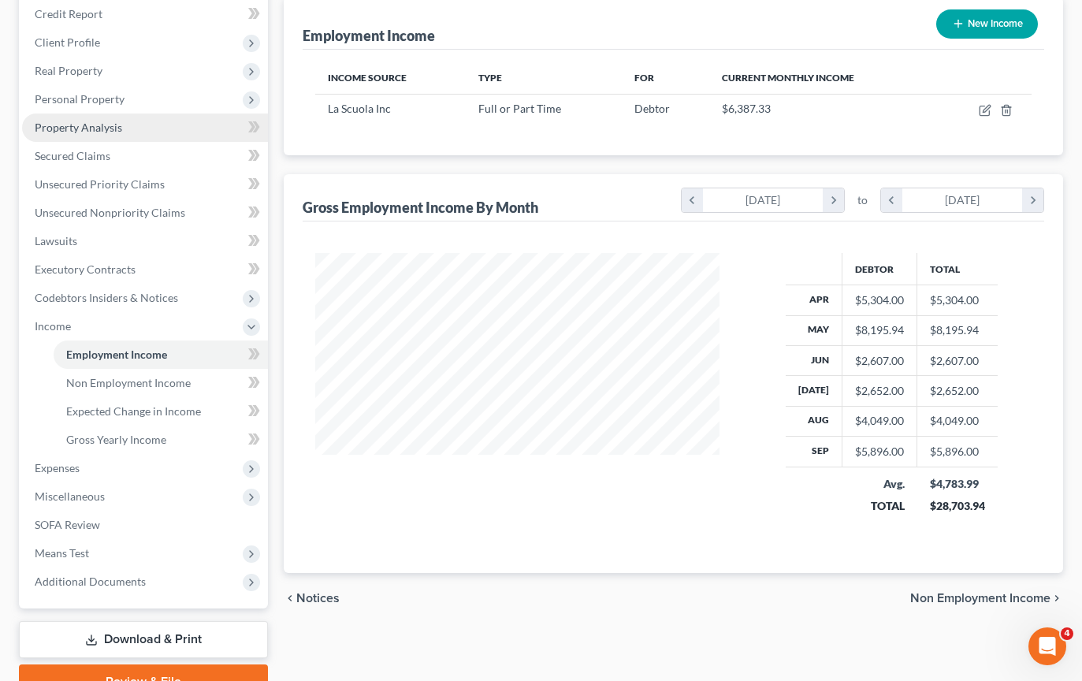
click at [105, 125] on span "Property Analysis" at bounding box center [78, 127] width 87 height 13
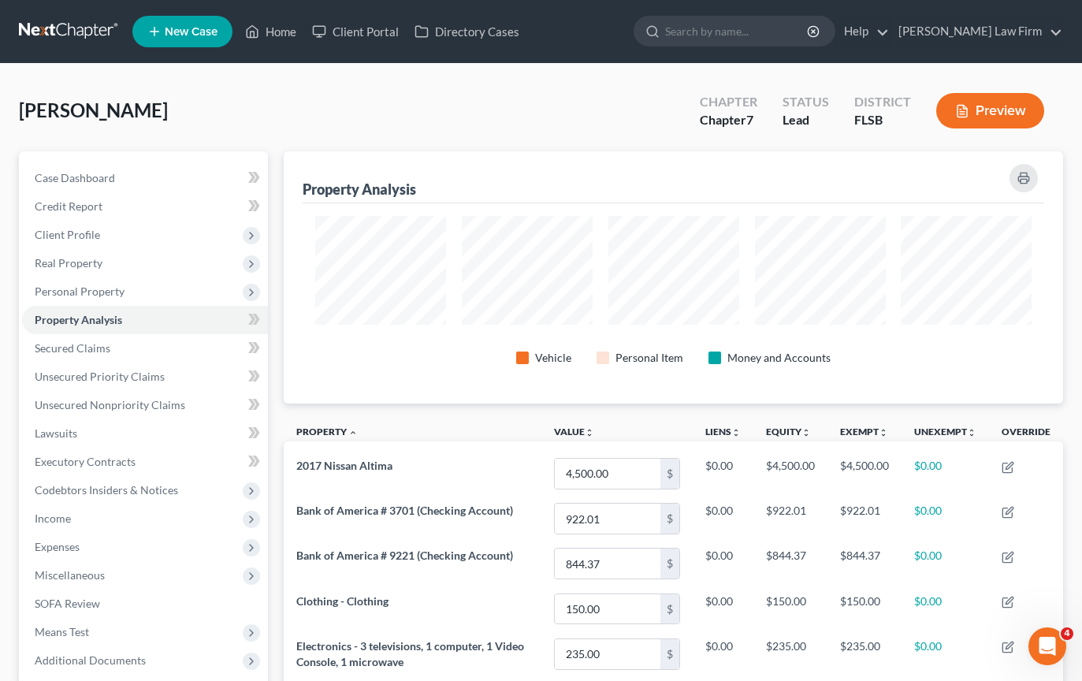
click at [75, 112] on span "[PERSON_NAME]" at bounding box center [93, 110] width 149 height 23
click at [69, 183] on span "Case Dashboard" at bounding box center [75, 177] width 80 height 13
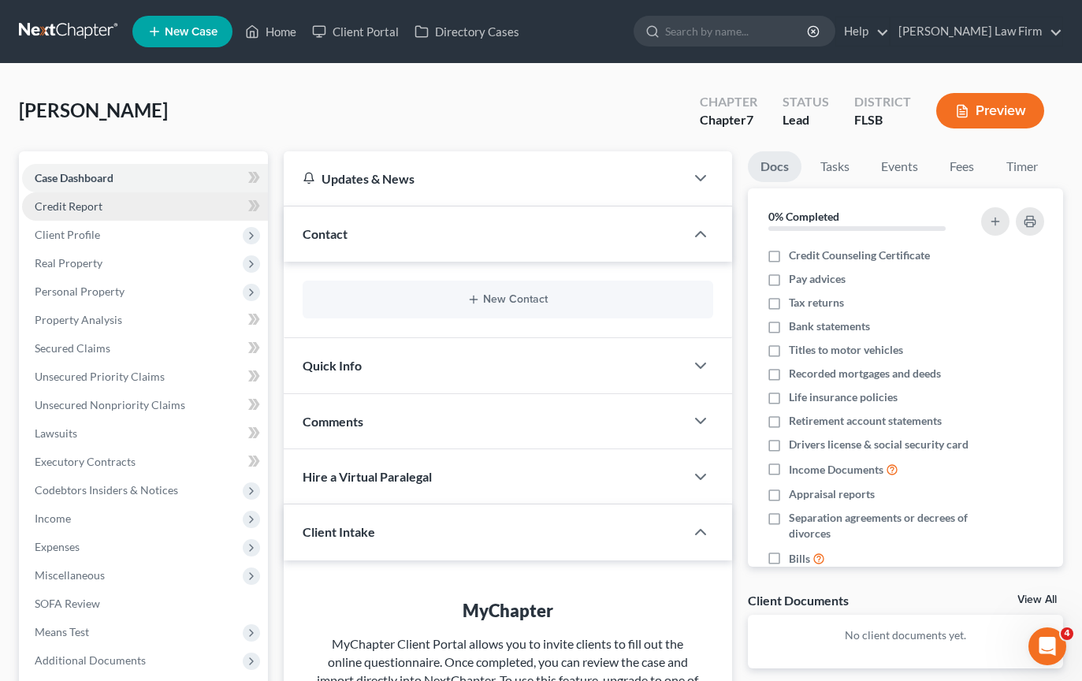
click at [192, 203] on link "Credit Report" at bounding box center [145, 206] width 246 height 28
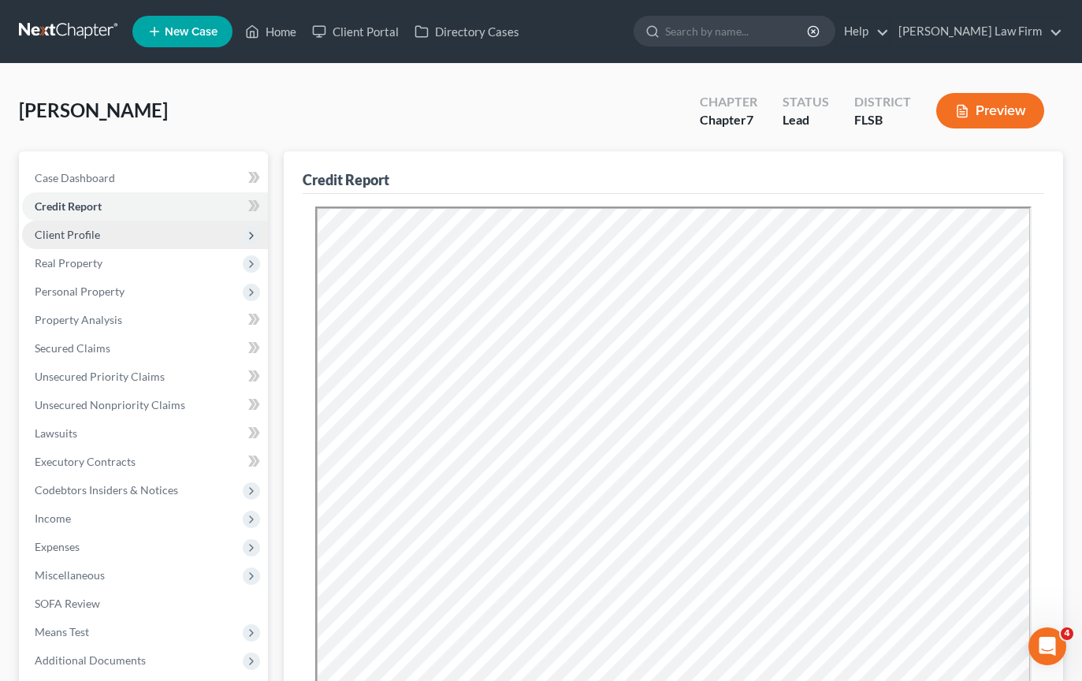
click at [154, 232] on span "Client Profile" at bounding box center [145, 235] width 246 height 28
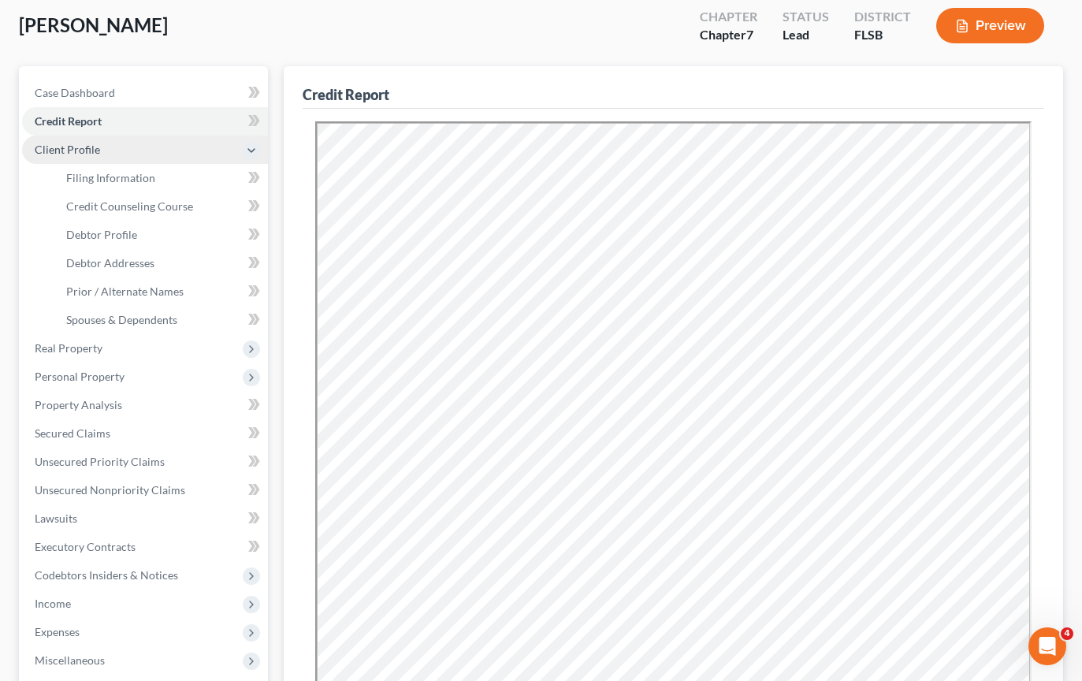
scroll to position [191, 0]
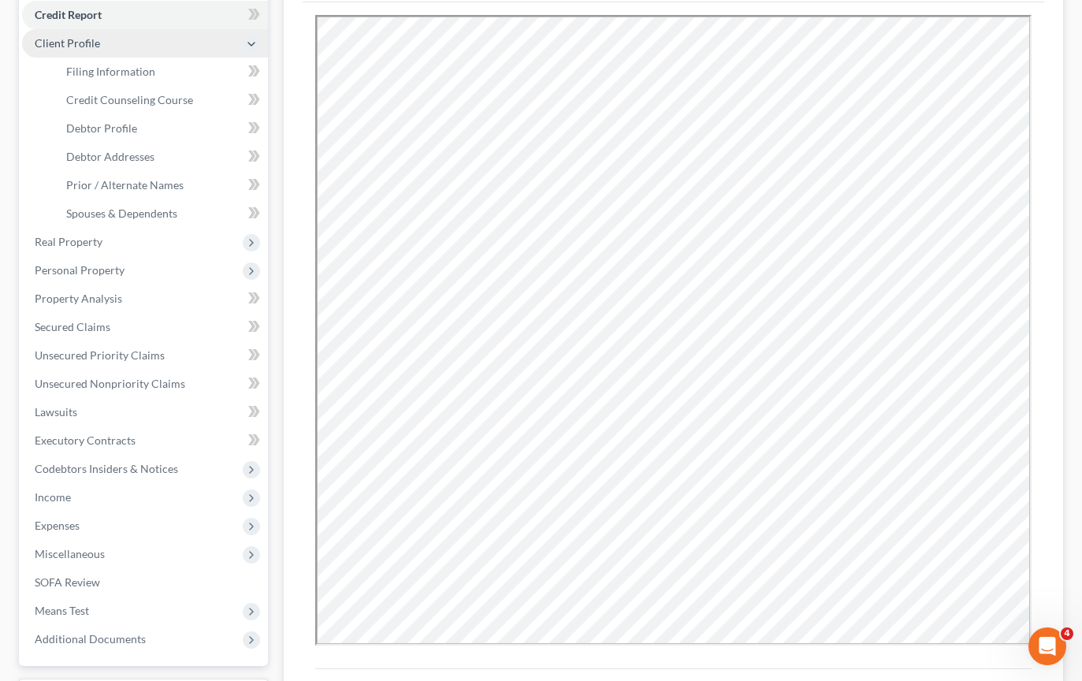
click at [154, 232] on span "Real Property" at bounding box center [145, 242] width 246 height 28
